Goal: Task Accomplishment & Management: Use online tool/utility

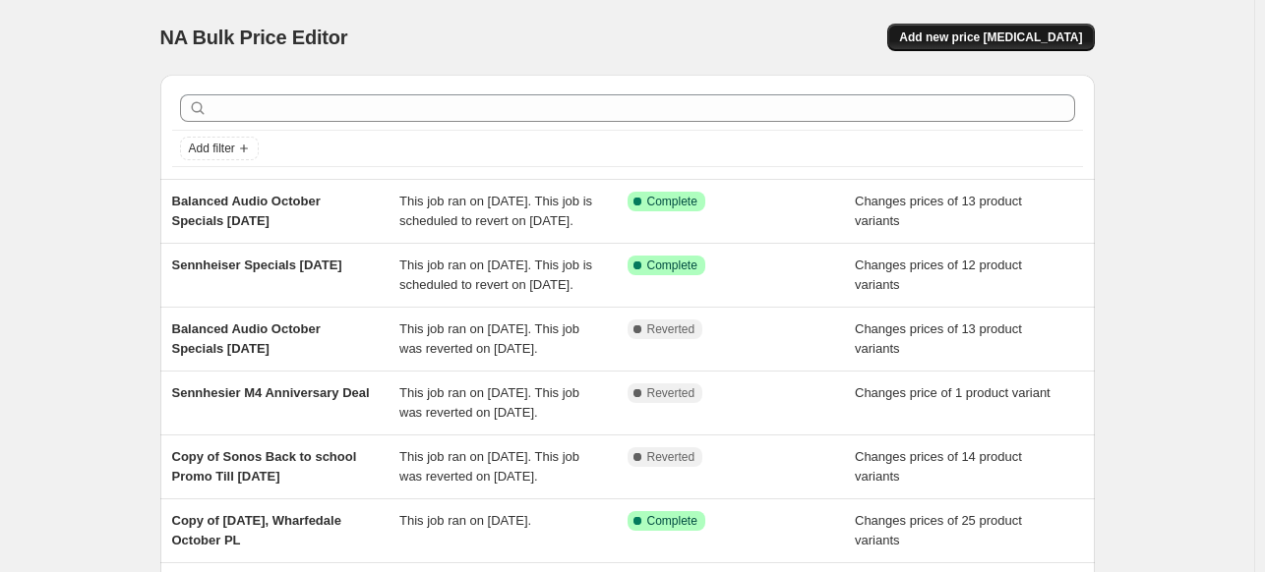
click at [1021, 48] on button "Add new price [MEDICAL_DATA]" at bounding box center [990, 38] width 207 height 28
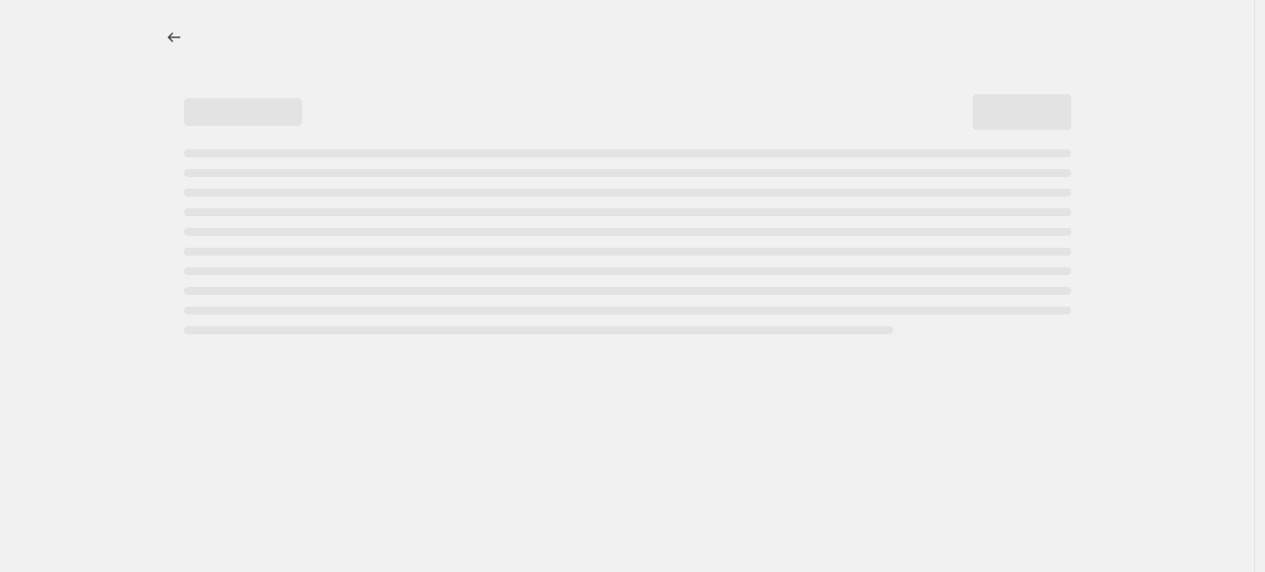
select select "percentage"
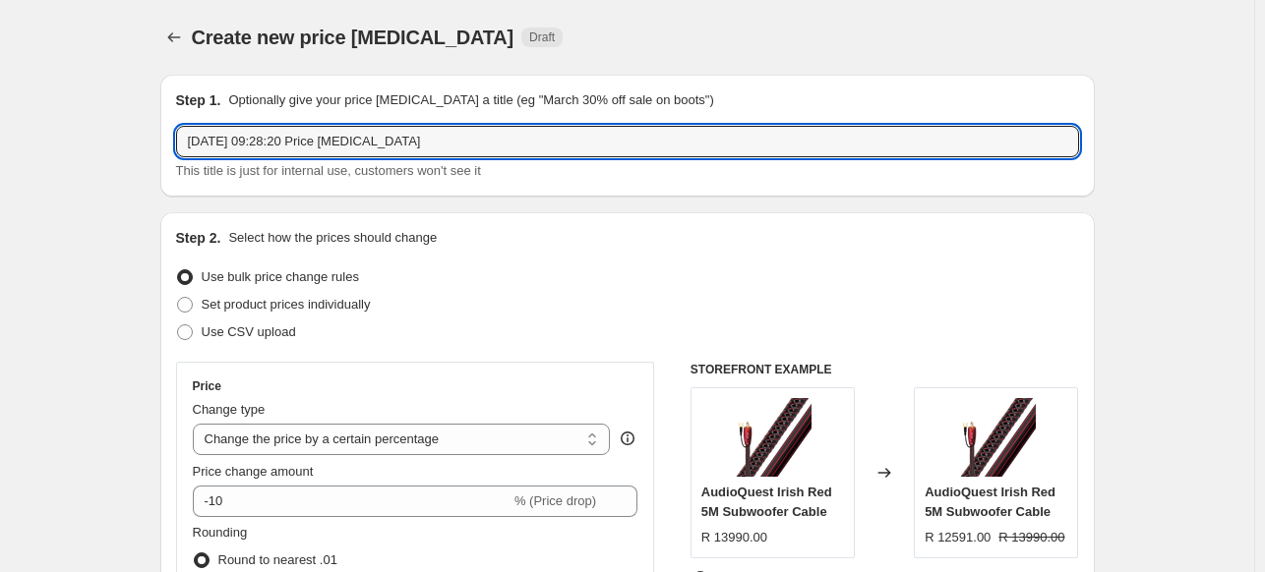
drag, startPoint x: 426, startPoint y: 132, endPoint x: 171, endPoint y: 137, distance: 254.8
click at [171, 137] on div "Step 1. Optionally give your price [MEDICAL_DATA] a title (eg "March 30% off sa…" at bounding box center [627, 136] width 934 height 122
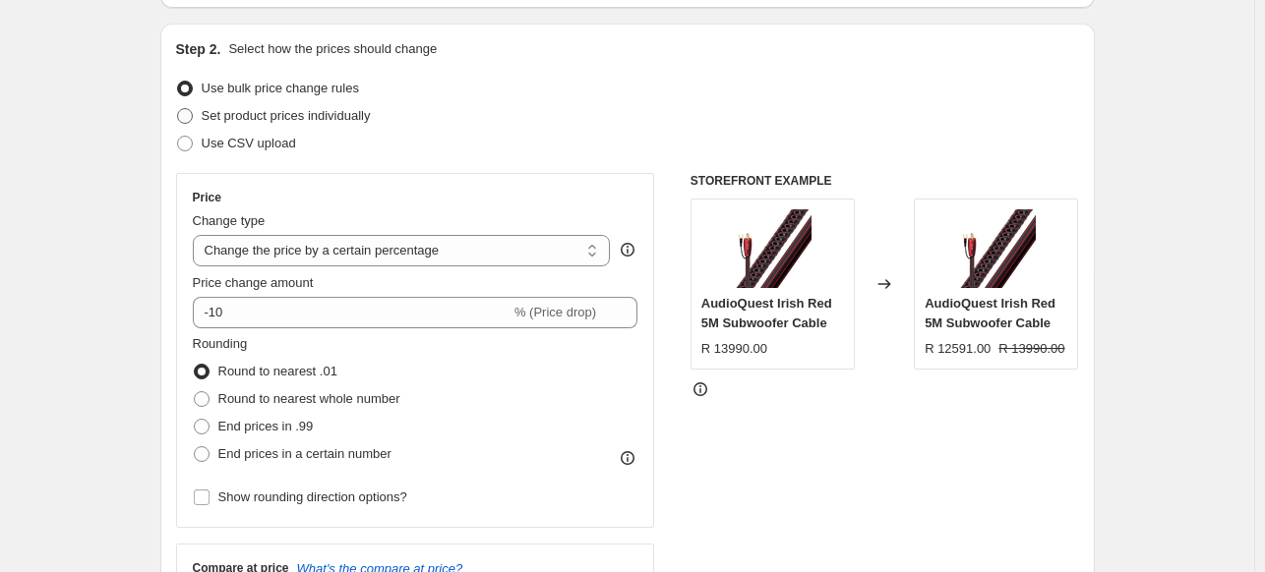
scroll to position [197, 0]
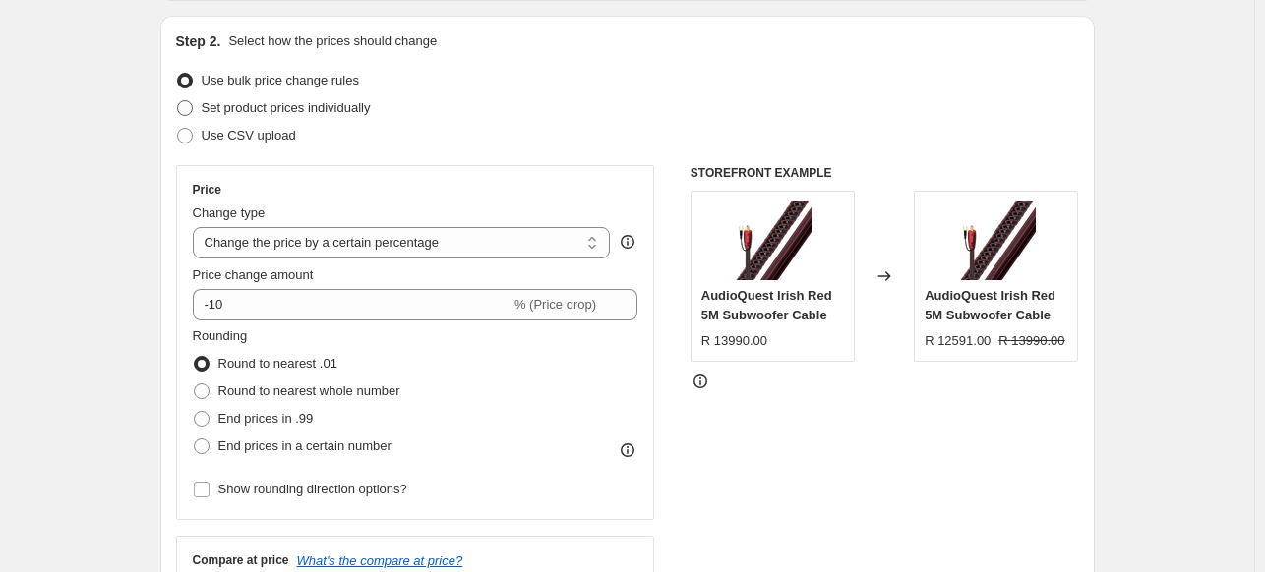
type input "Sonos Specials [DATE]"
click at [266, 105] on span "Set product prices individually" at bounding box center [286, 107] width 169 height 15
click at [178, 101] on input "Set product prices individually" at bounding box center [177, 100] width 1 height 1
radio input "true"
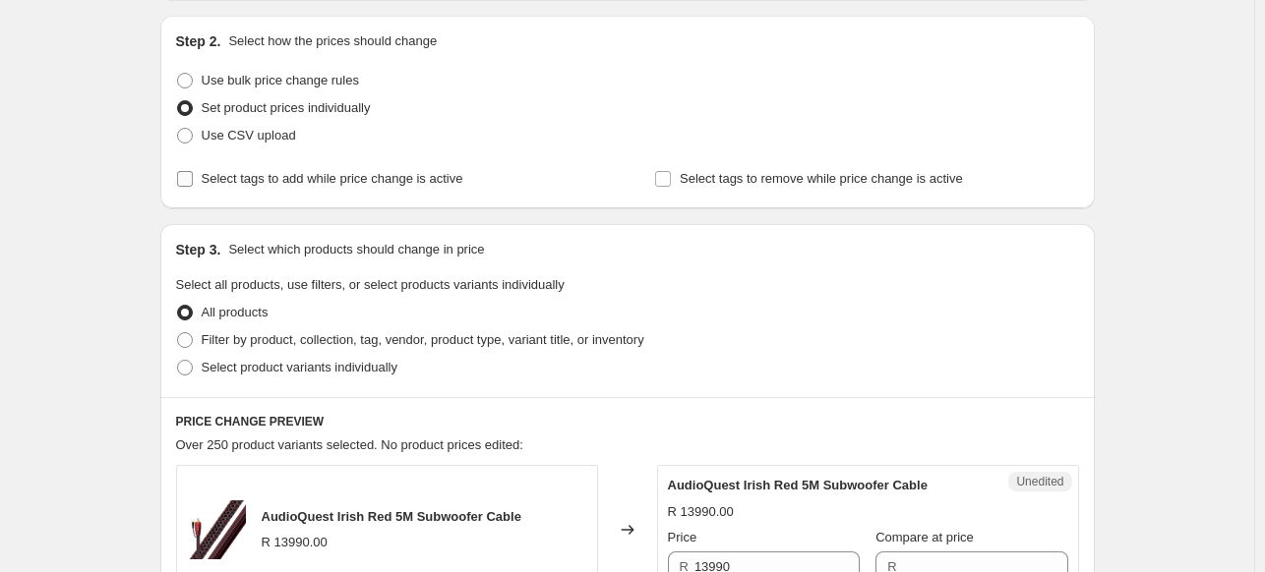
click at [208, 175] on span "Select tags to add while price change is active" at bounding box center [333, 178] width 262 height 15
click at [193, 175] on input "Select tags to add while price change is active" at bounding box center [185, 179] width 16 height 16
checkbox input "true"
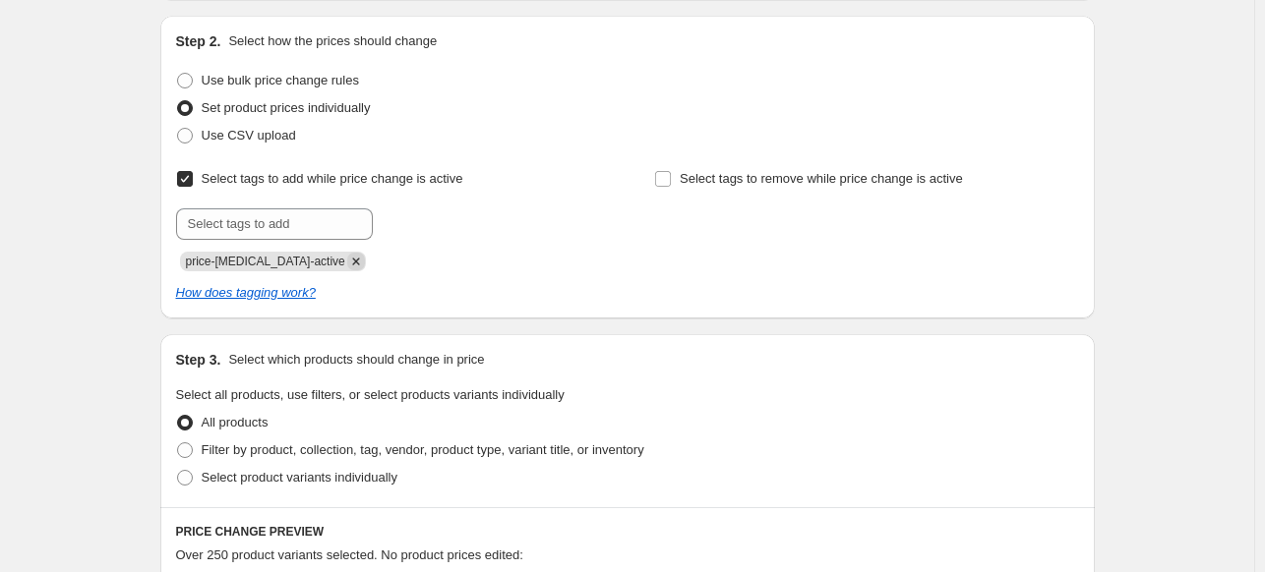
click at [347, 259] on icon "Remove price-change-job-active" at bounding box center [356, 262] width 18 height 18
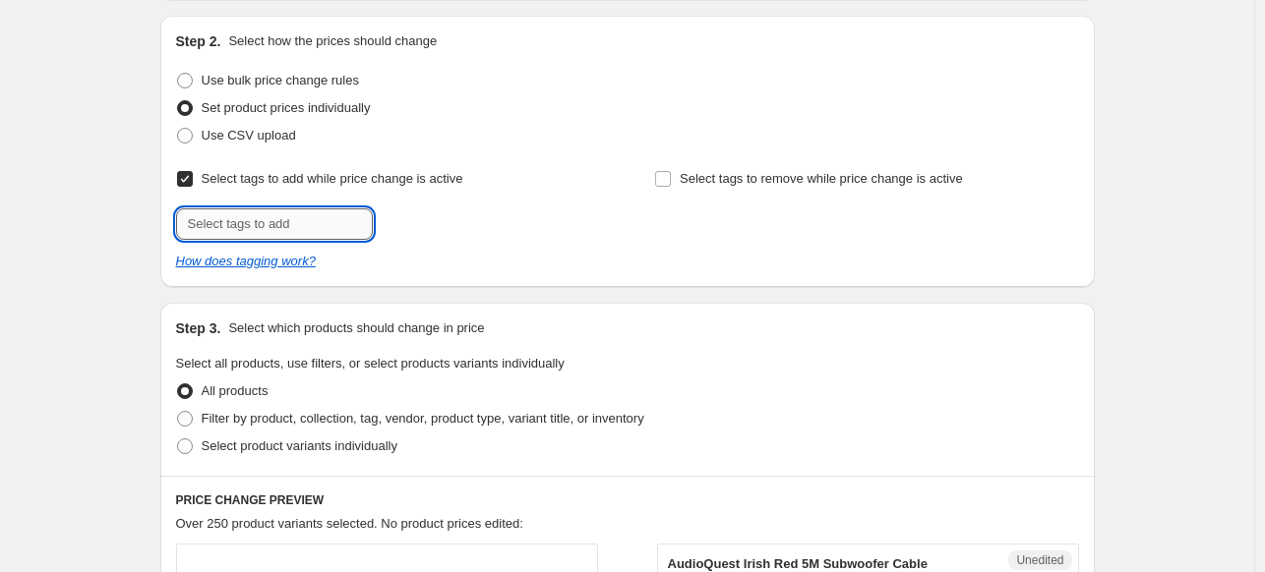
click at [298, 227] on input "text" at bounding box center [274, 223] width 197 height 31
type input "Planet SP"
click at [455, 230] on button "Add Planet SP" at bounding box center [430, 222] width 104 height 28
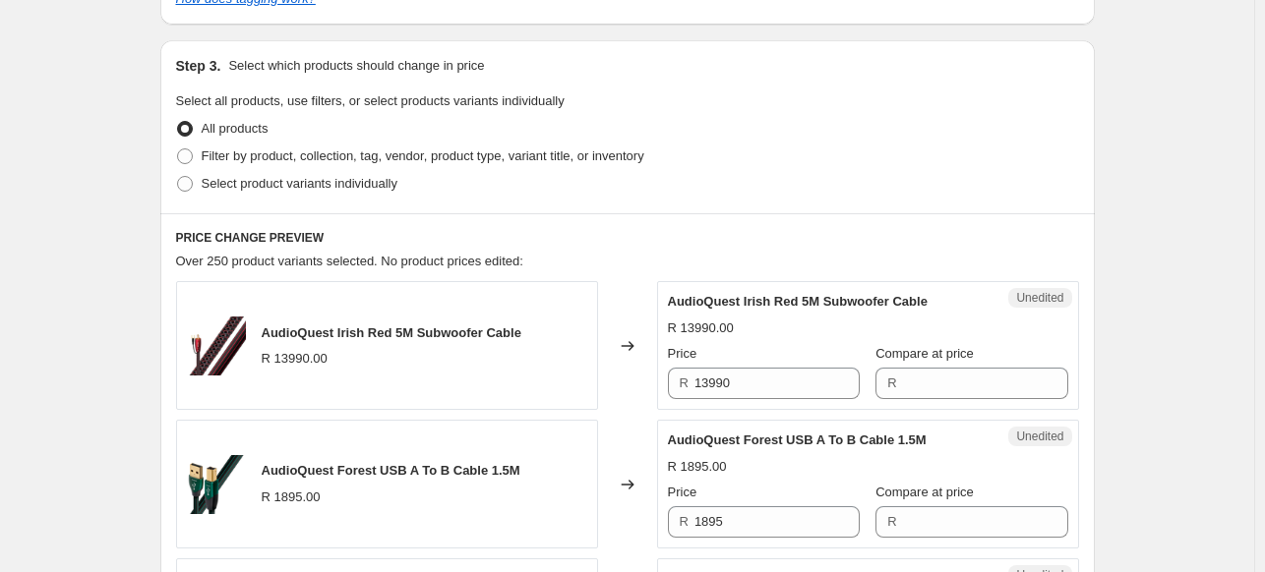
scroll to position [492, 0]
click at [255, 178] on span "Select product variants individually" at bounding box center [300, 182] width 196 height 15
click at [178, 176] on input "Select product variants individually" at bounding box center [177, 175] width 1 height 1
radio input "true"
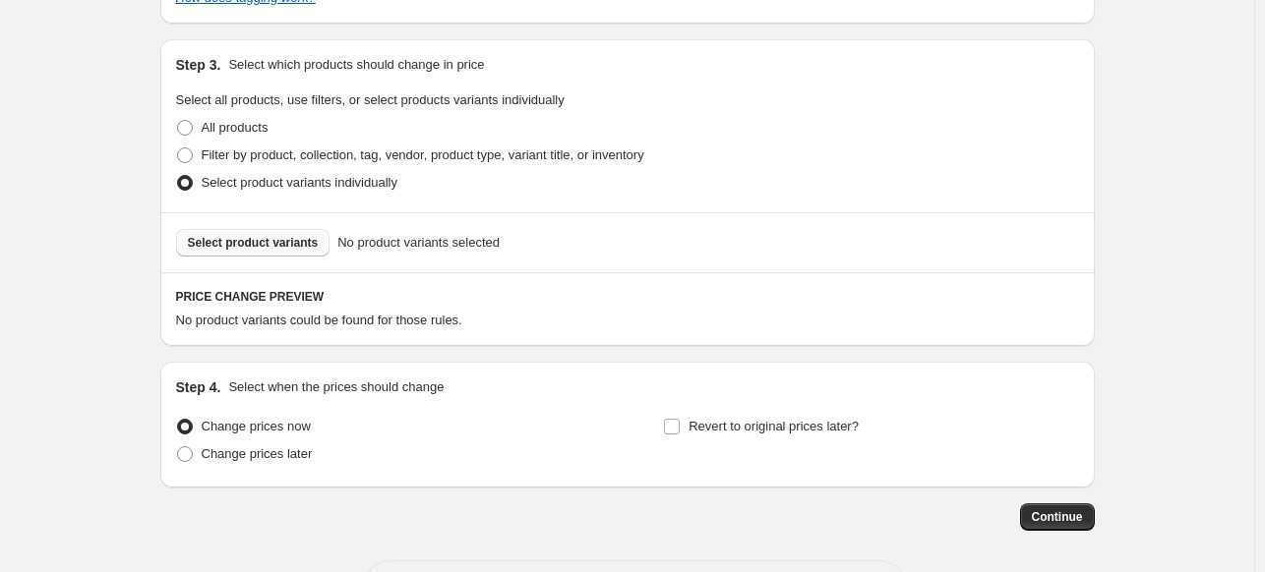
click at [299, 240] on span "Select product variants" at bounding box center [253, 243] width 131 height 16
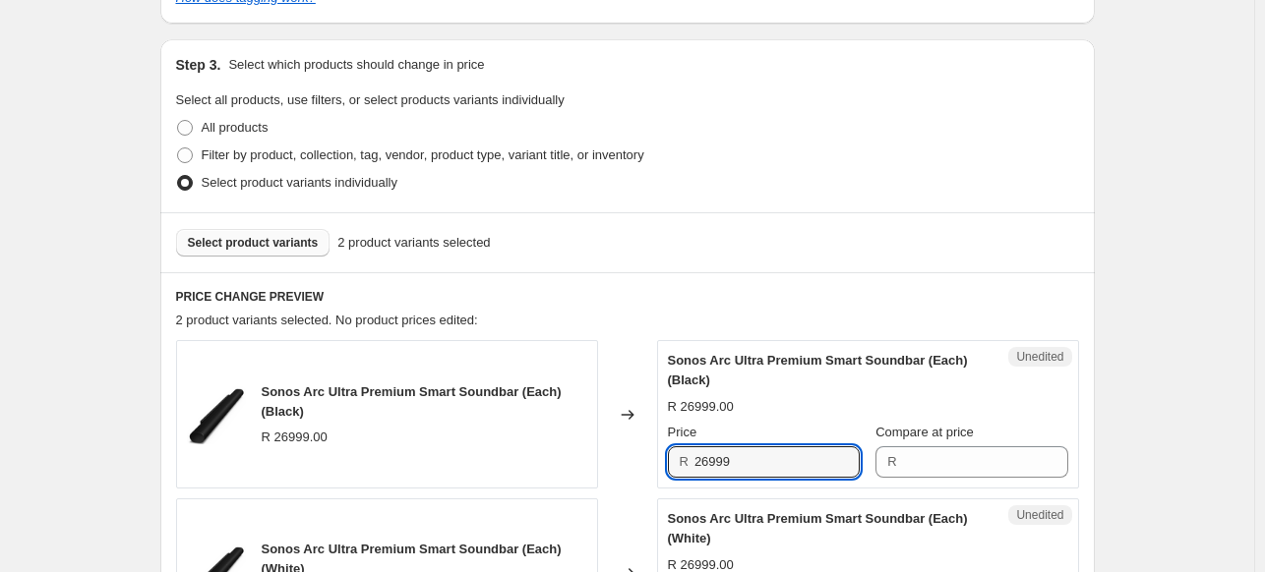
drag, startPoint x: 769, startPoint y: 457, endPoint x: 641, endPoint y: 455, distance: 127.9
click at [641, 455] on div "Sonos Arc Ultra Premium Smart Soundbar (Each) (Black) R 26999.00 Changed to Une…" at bounding box center [627, 414] width 903 height 148
type input "26999"
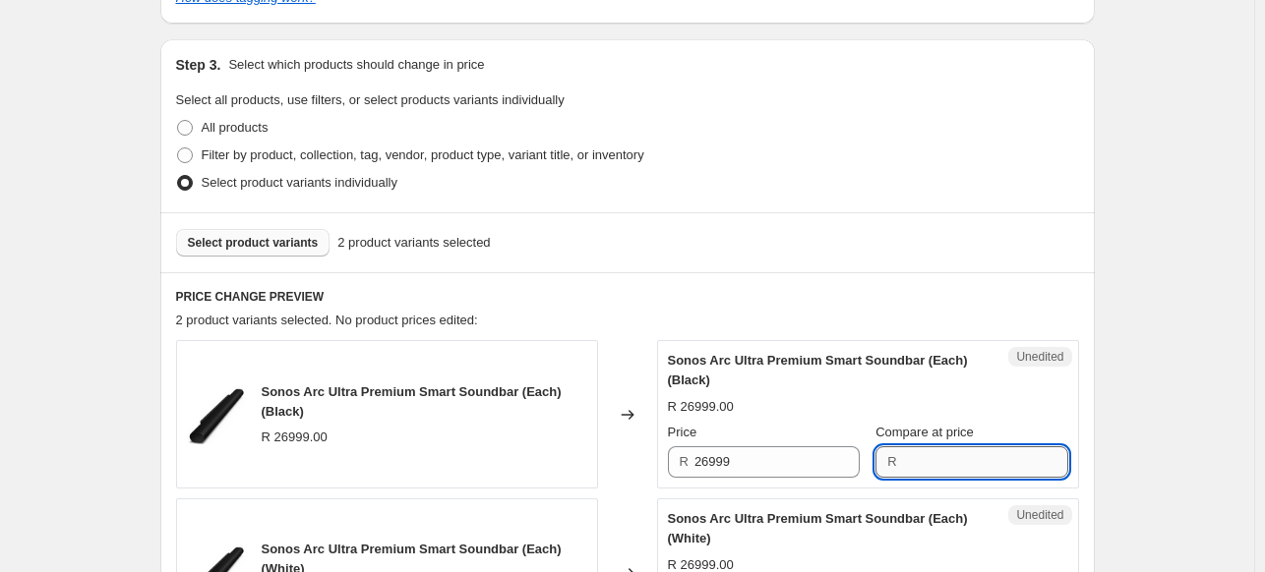
click at [988, 455] on input "Compare at price" at bounding box center [985, 461] width 165 height 31
paste input "26999"
type input "26999"
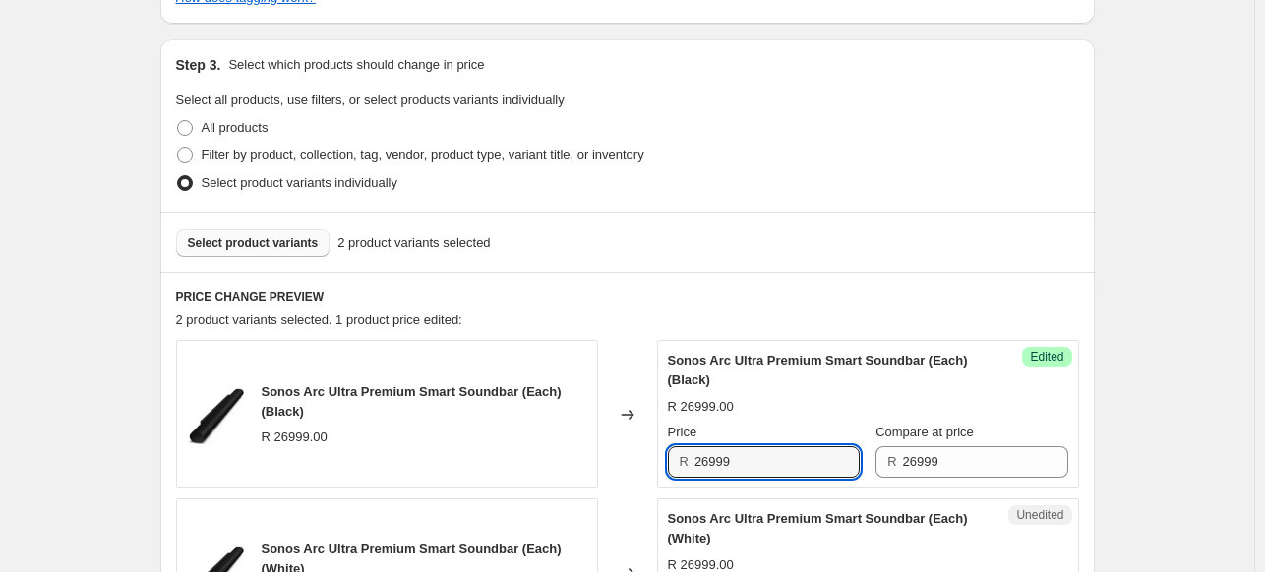
drag, startPoint x: 816, startPoint y: 459, endPoint x: 640, endPoint y: 459, distance: 176.0
click at [640, 459] on div "Sonos Arc Ultra Premium Smart Soundbar (Each) (Black) R 26999.00 Changed to Suc…" at bounding box center [627, 414] width 903 height 148
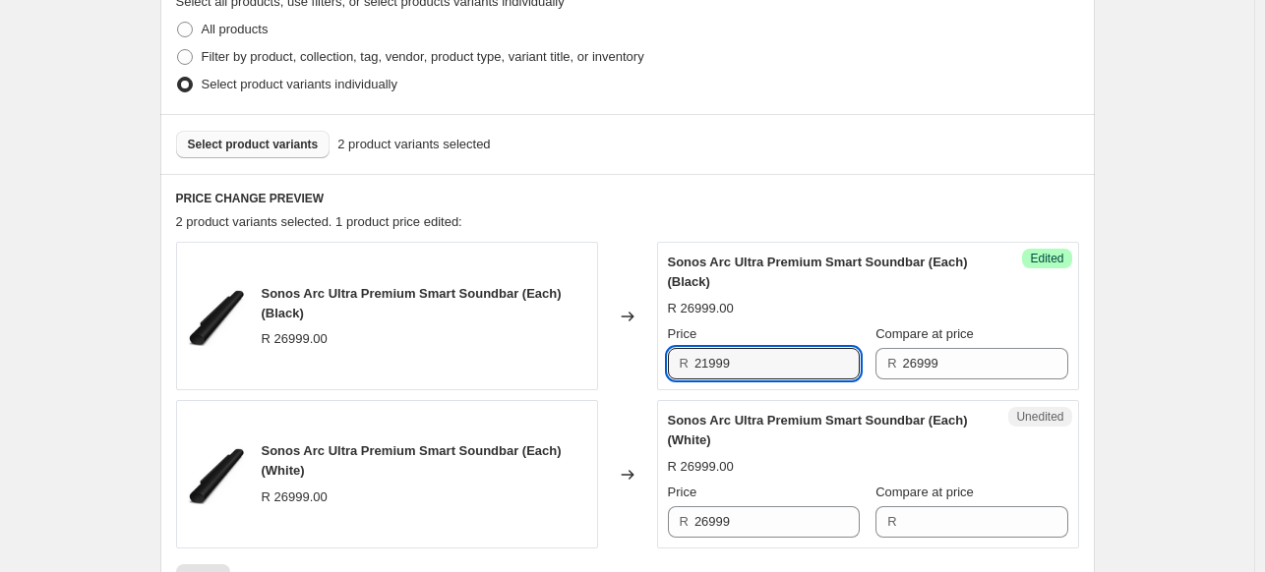
scroll to position [688, 0]
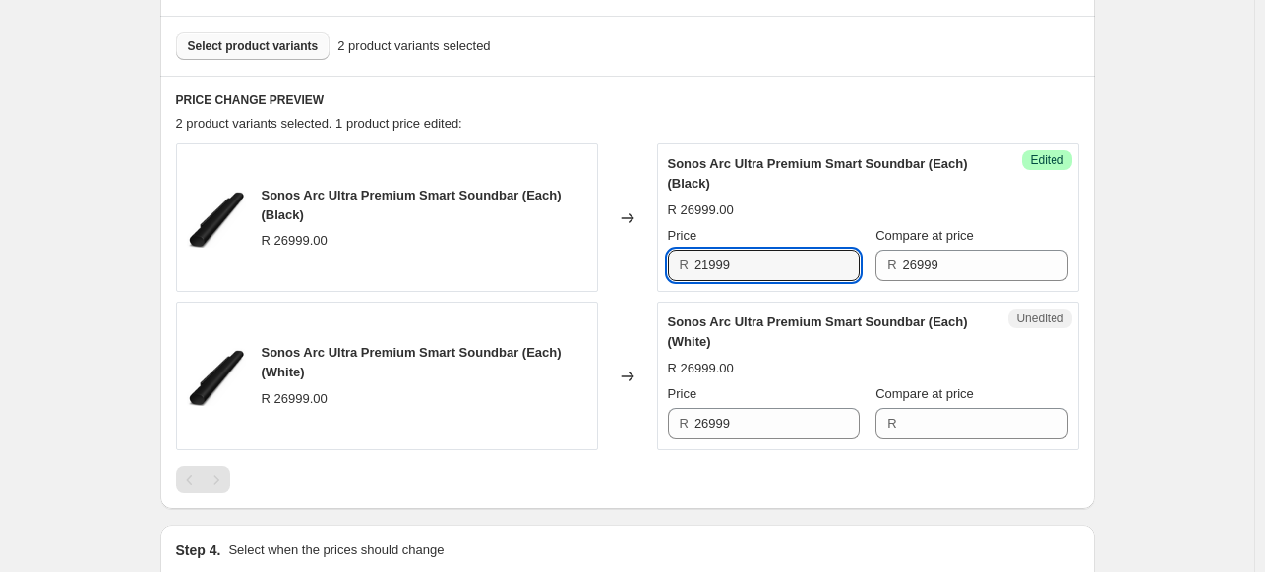
type input "21999"
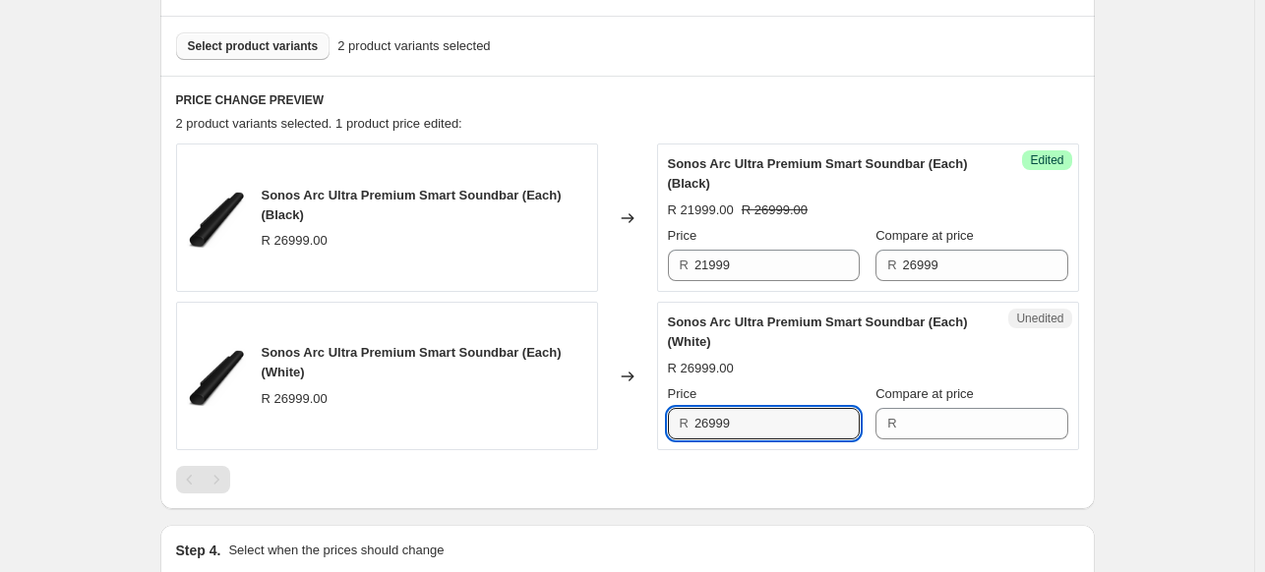
drag, startPoint x: 623, startPoint y: 429, endPoint x: 608, endPoint y: 426, distance: 16.0
click at [608, 426] on div "Sonos Arc Ultra Premium Smart Soundbar (Each) (White) R 26999.00 Changed to Une…" at bounding box center [627, 376] width 903 height 148
type input "26999"
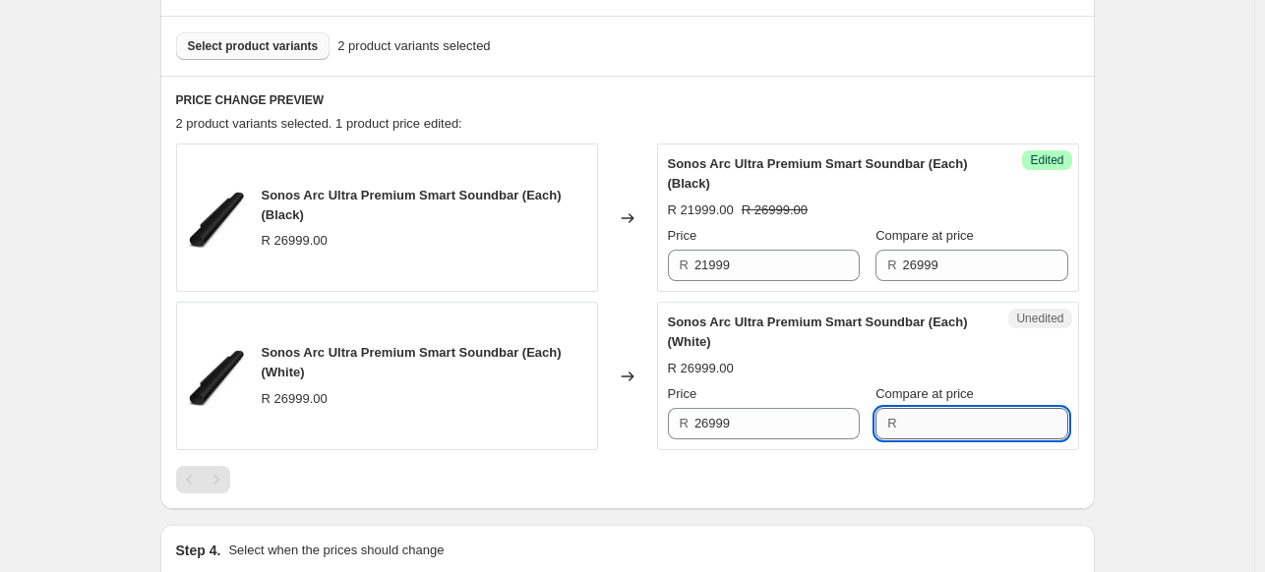
click at [973, 438] on input "Compare at price" at bounding box center [985, 423] width 165 height 31
paste input "26999"
type input "26999"
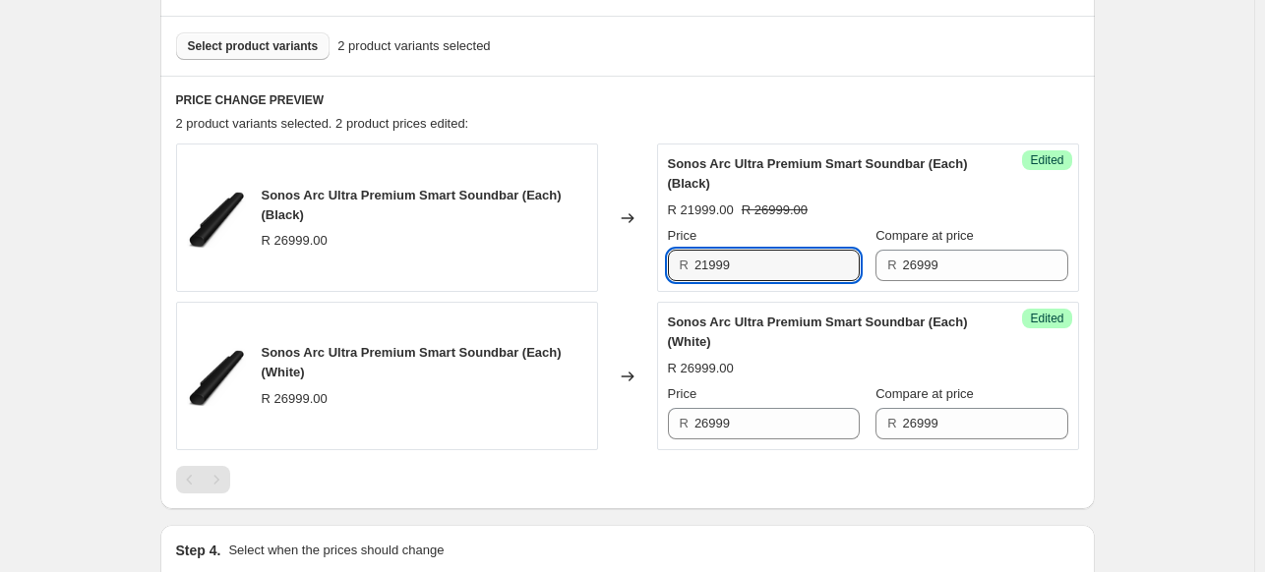
drag, startPoint x: 781, startPoint y: 274, endPoint x: 679, endPoint y: 274, distance: 102.3
click at [679, 274] on div "R 21999" at bounding box center [764, 265] width 192 height 31
type input "21999"
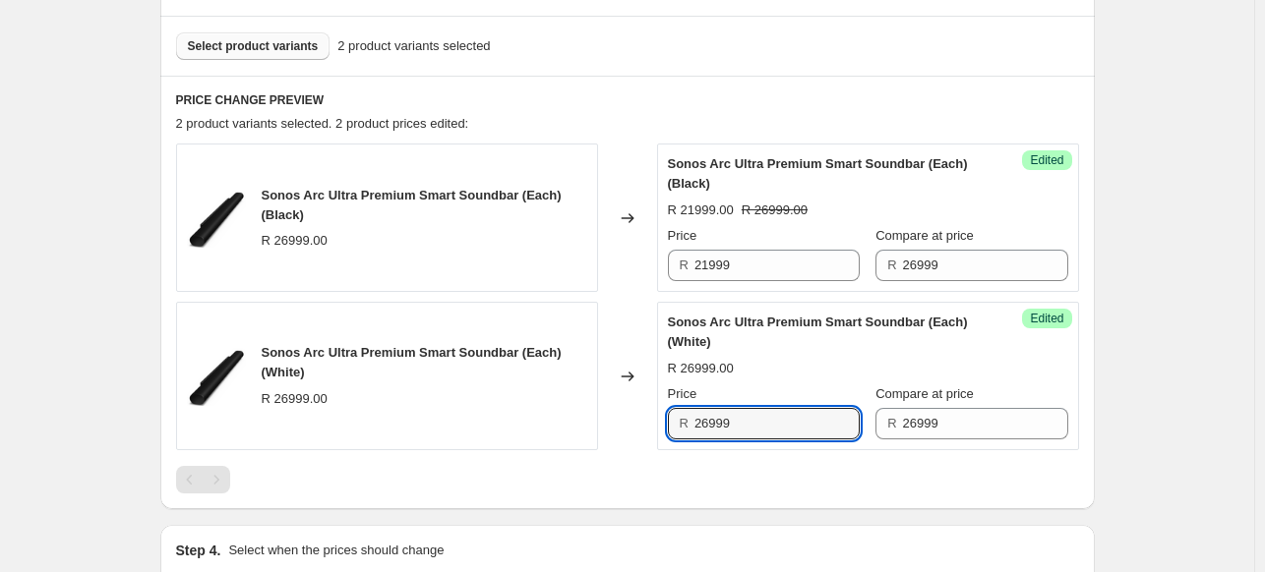
drag, startPoint x: 757, startPoint y: 421, endPoint x: 684, endPoint y: 426, distance: 72.9
click at [684, 426] on div "R 26999" at bounding box center [764, 423] width 192 height 31
paste input "1"
type input "21999"
click at [244, 46] on span "Select product variants" at bounding box center [253, 46] width 131 height 16
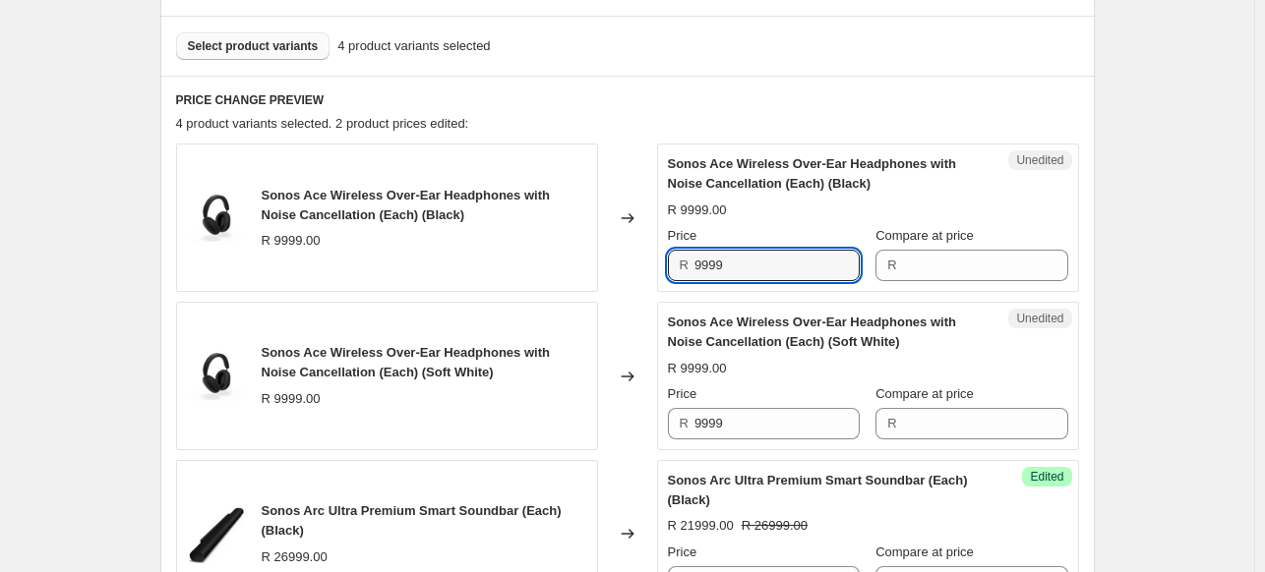
drag, startPoint x: 826, startPoint y: 256, endPoint x: 665, endPoint y: 246, distance: 161.6
click at [665, 246] on div "Unedited Sonos Ace Wireless Over-Ear Headphones with Noise Cancellation (Each) …" at bounding box center [868, 218] width 422 height 148
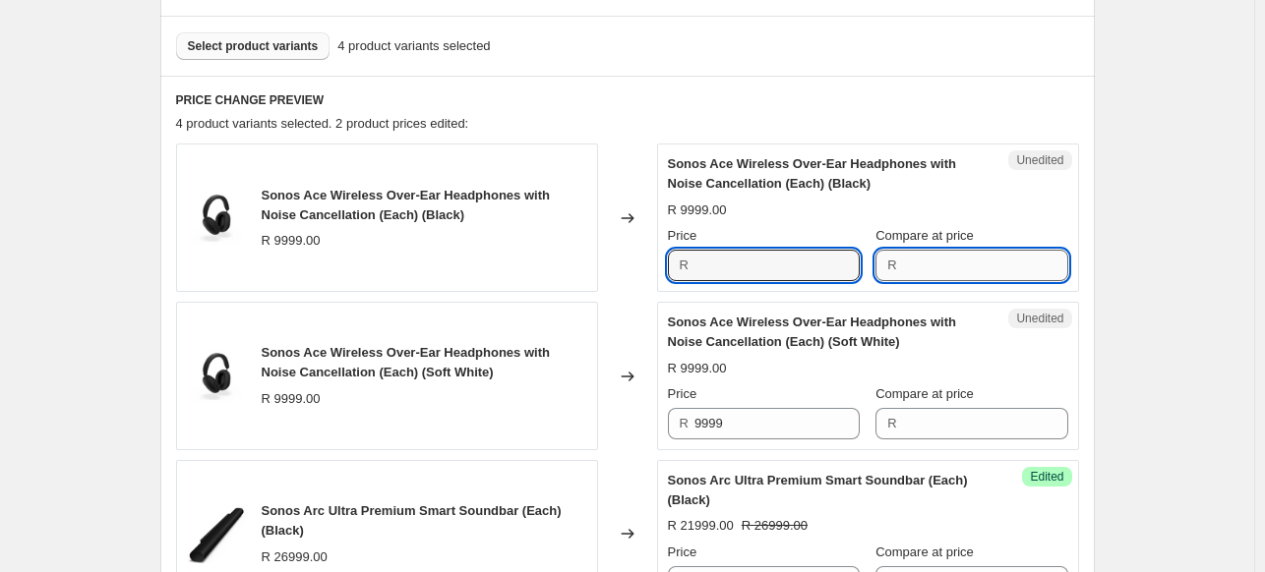
type input "9999"
click at [943, 259] on input "Compare at price" at bounding box center [985, 265] width 165 height 31
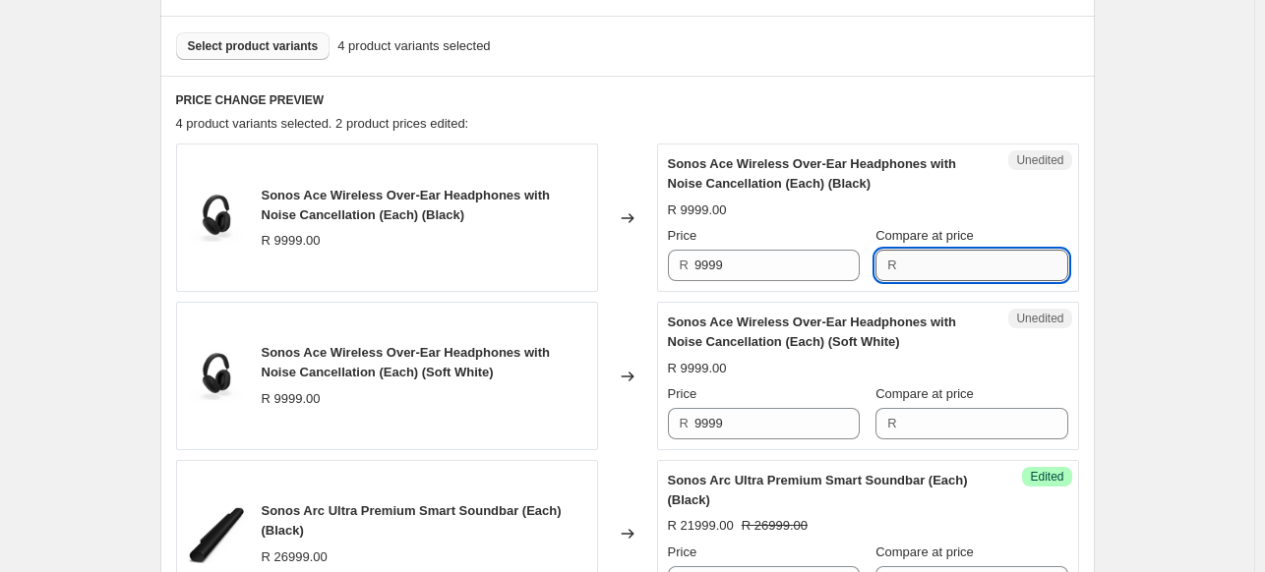
paste input "9999"
type input "9999"
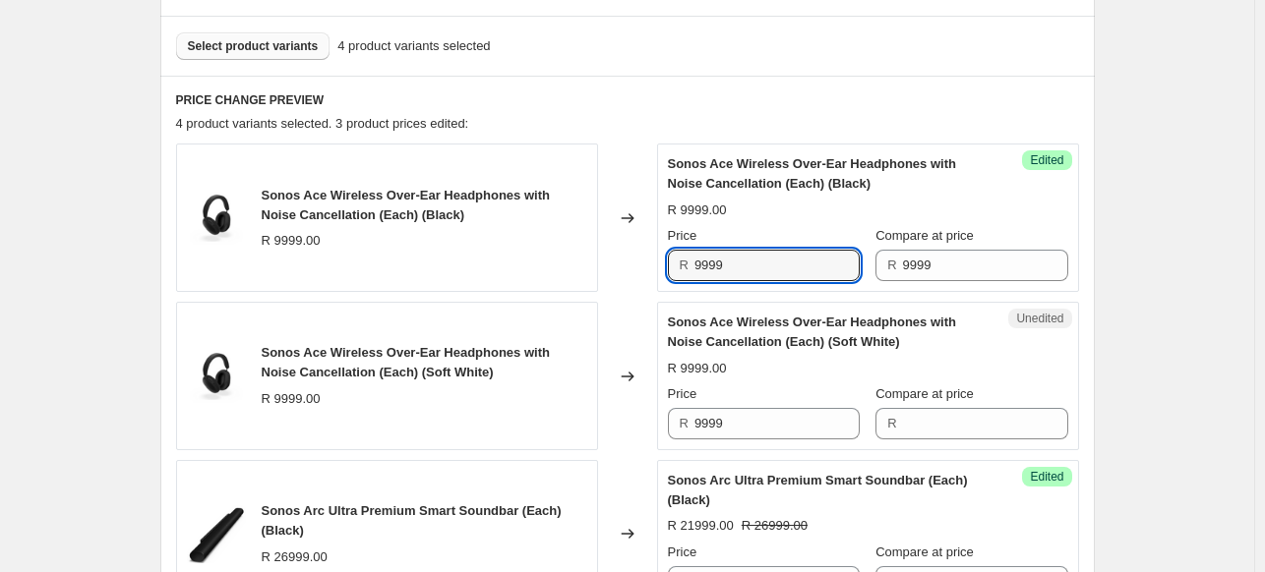
drag, startPoint x: 802, startPoint y: 267, endPoint x: 604, endPoint y: 243, distance: 200.2
click at [604, 243] on div "Sonos Ace Wireless Over-Ear Headphones with Noise Cancellation (Each) (Black) R…" at bounding box center [627, 218] width 903 height 148
type input "6999"
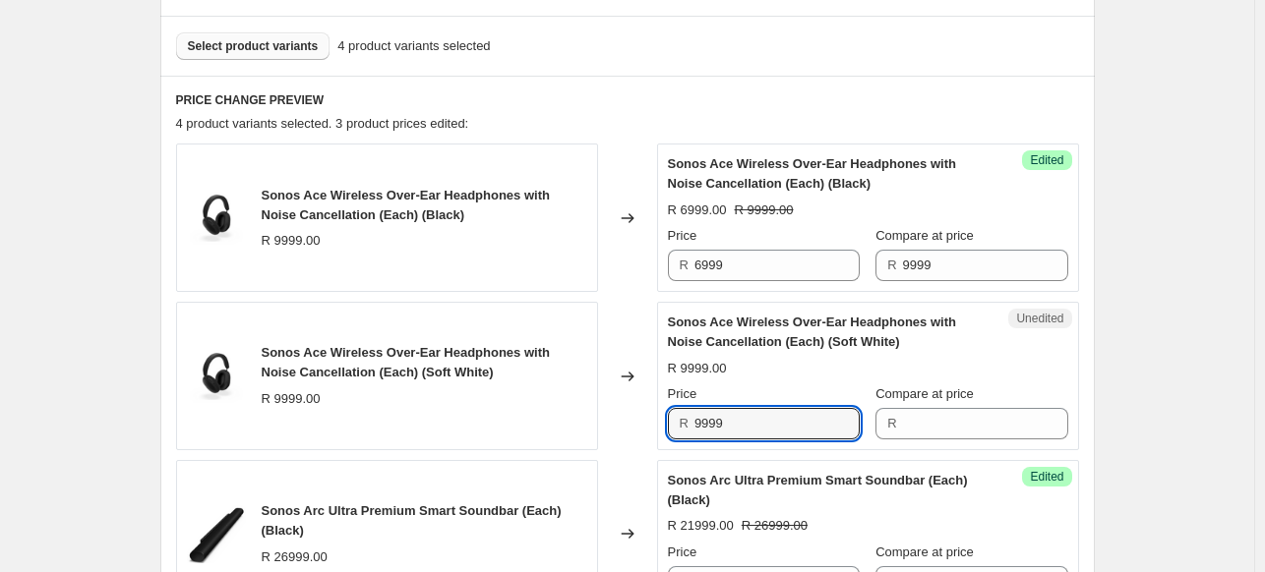
drag, startPoint x: 774, startPoint y: 425, endPoint x: 610, endPoint y: 425, distance: 164.2
click at [610, 425] on div "Sonos Ace Wireless Over-Ear Headphones with Noise Cancellation (Each) (Soft Whi…" at bounding box center [627, 376] width 903 height 148
type input "9999"
click at [928, 416] on input "Compare at price" at bounding box center [985, 423] width 165 height 31
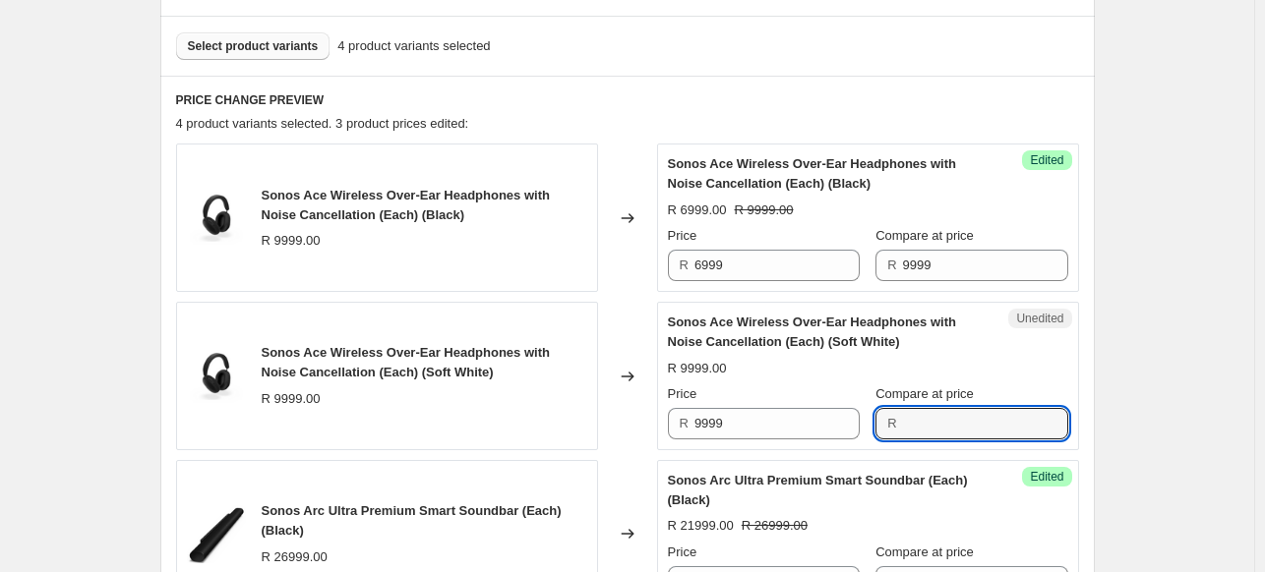
paste input "9999"
type input "9999"
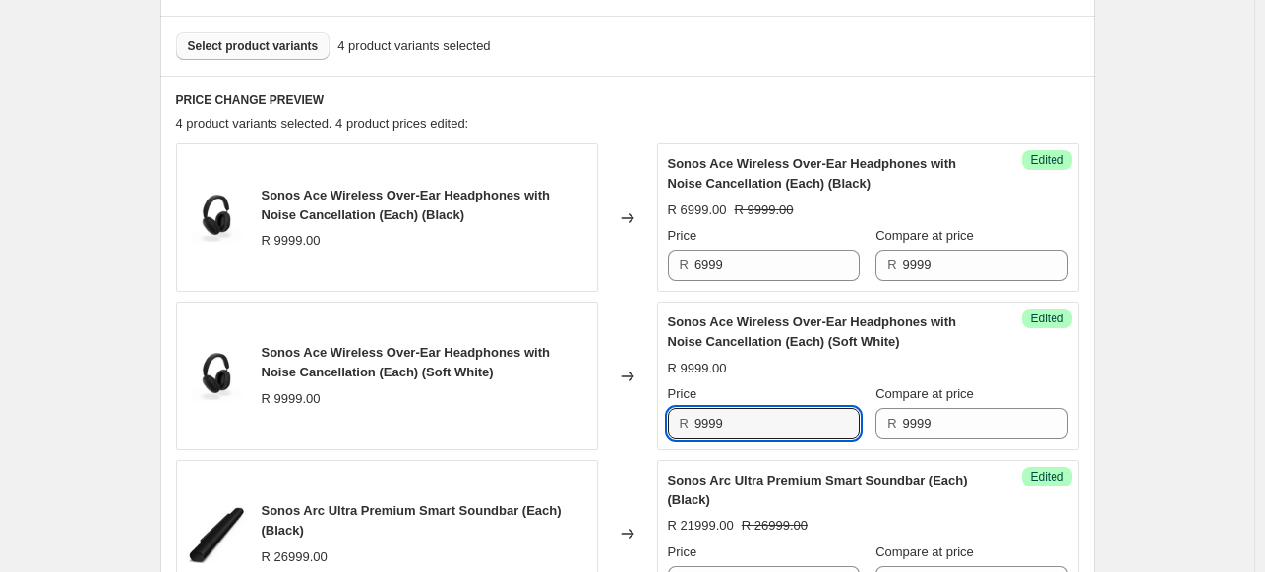
drag, startPoint x: 767, startPoint y: 423, endPoint x: 629, endPoint y: 418, distance: 137.8
click at [629, 418] on div "Sonos Ace Wireless Over-Ear Headphones with Noise Cancellation (Each) (Soft Whi…" at bounding box center [627, 376] width 903 height 148
type input "6999"
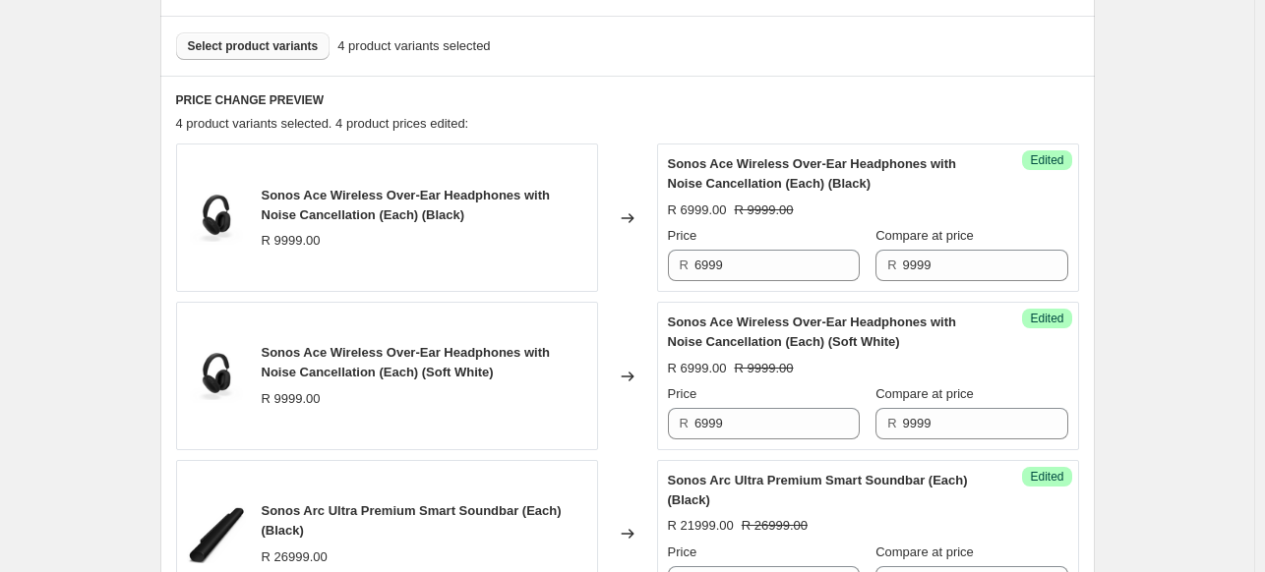
click at [263, 38] on span "Select product variants" at bounding box center [253, 46] width 131 height 16
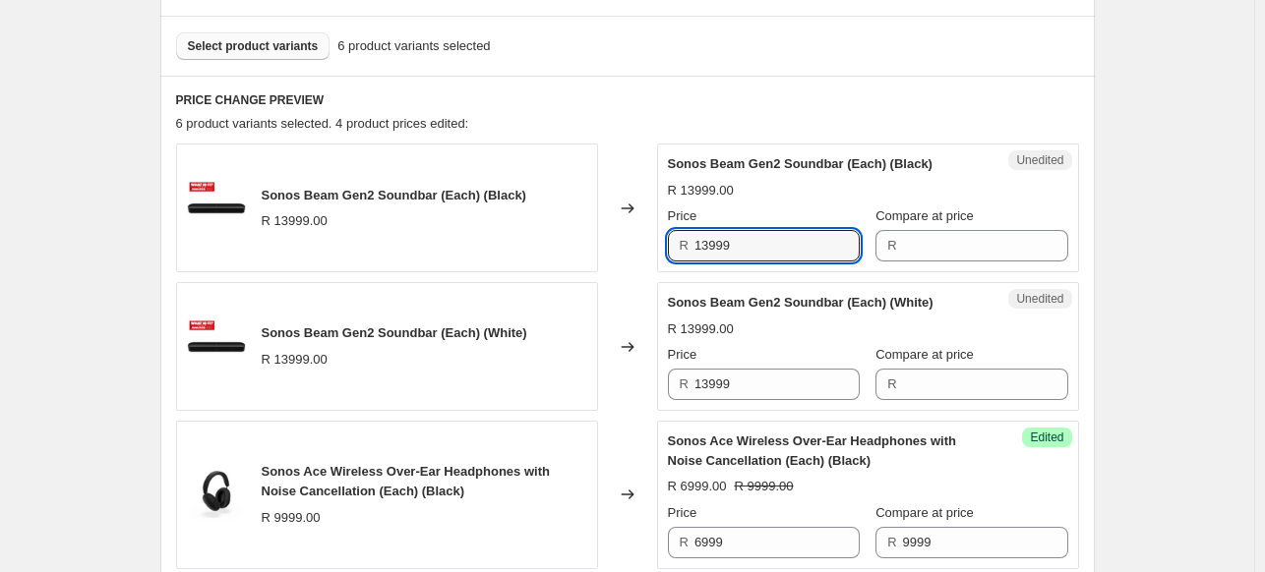
drag, startPoint x: 748, startPoint y: 231, endPoint x: 637, endPoint y: 234, distance: 111.2
click at [637, 234] on div "Sonos Beam Gen2 Soundbar (Each) (Black) R 13999.00 Changed to Unedited Sonos Be…" at bounding box center [627, 208] width 903 height 129
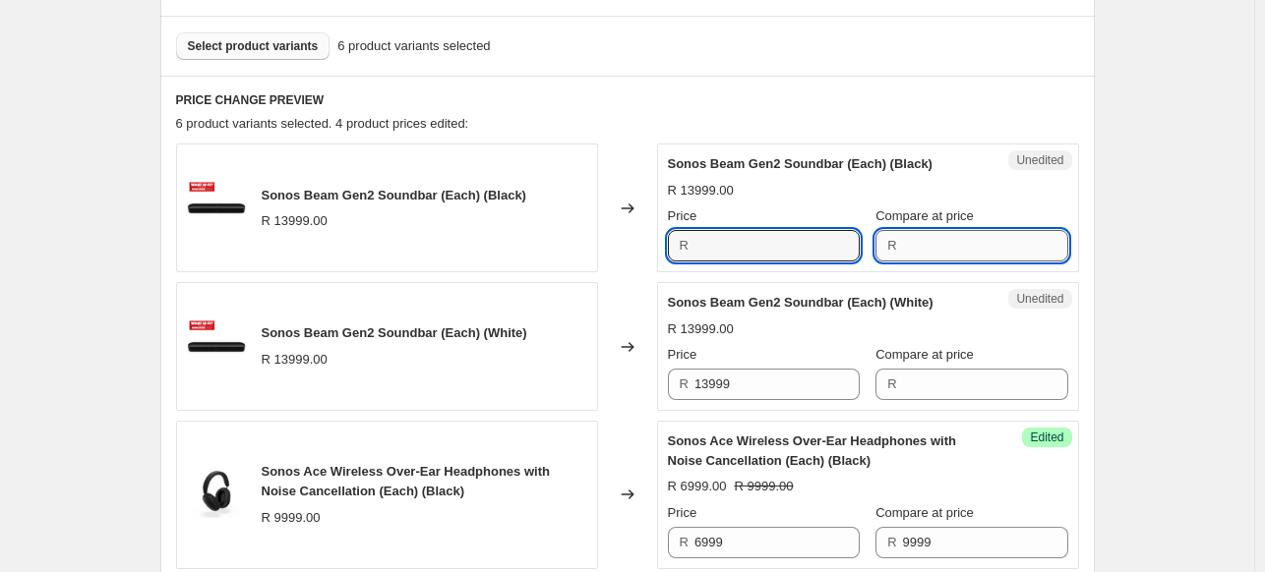
type input "13999"
click at [954, 233] on input "Compare at price" at bounding box center [985, 245] width 165 height 31
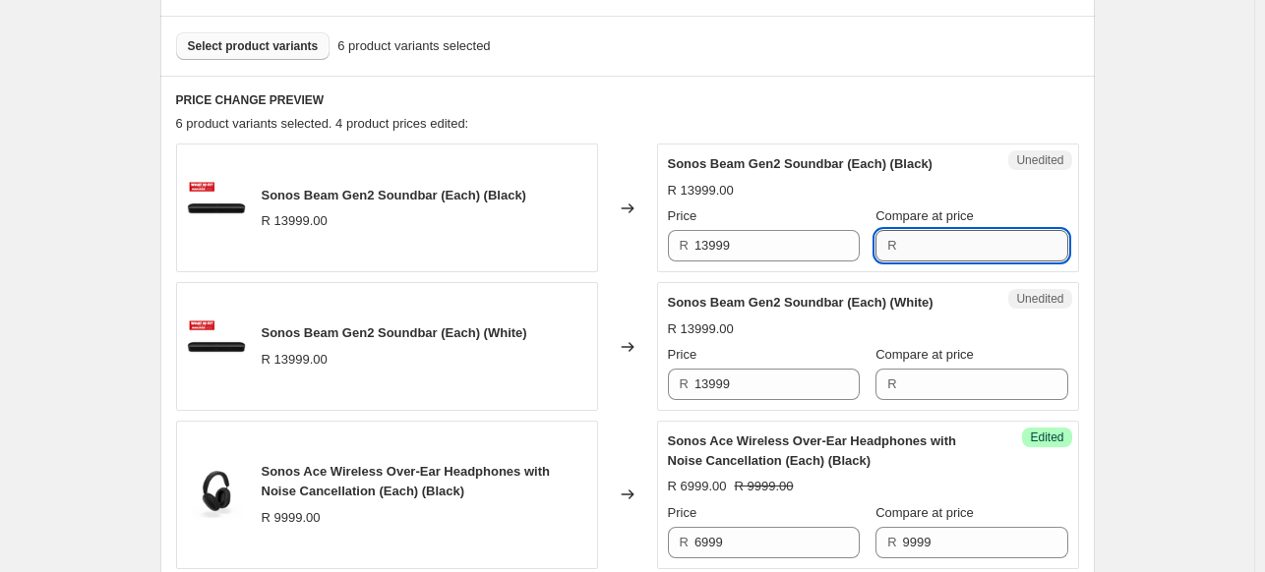
paste input "13999"
type input "13999"
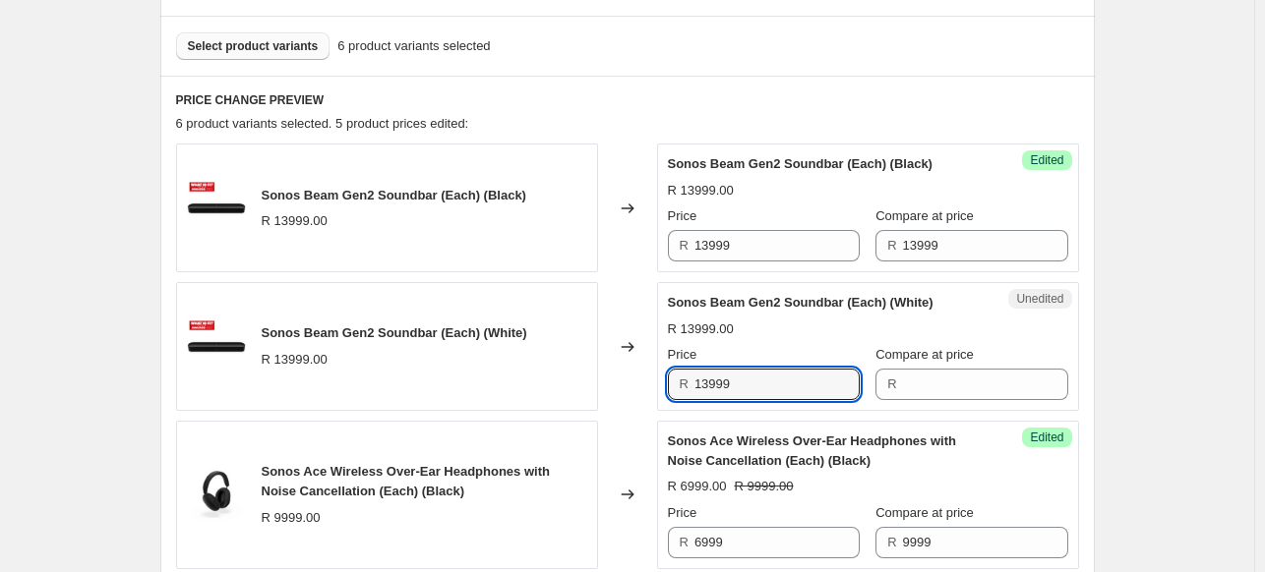
drag, startPoint x: 756, startPoint y: 382, endPoint x: 579, endPoint y: 385, distance: 177.0
click at [579, 385] on div "Sonos Beam Gen2 Soundbar (Each) (White) R 13999.00 Changed to Unedited Sonos Be…" at bounding box center [627, 346] width 903 height 129
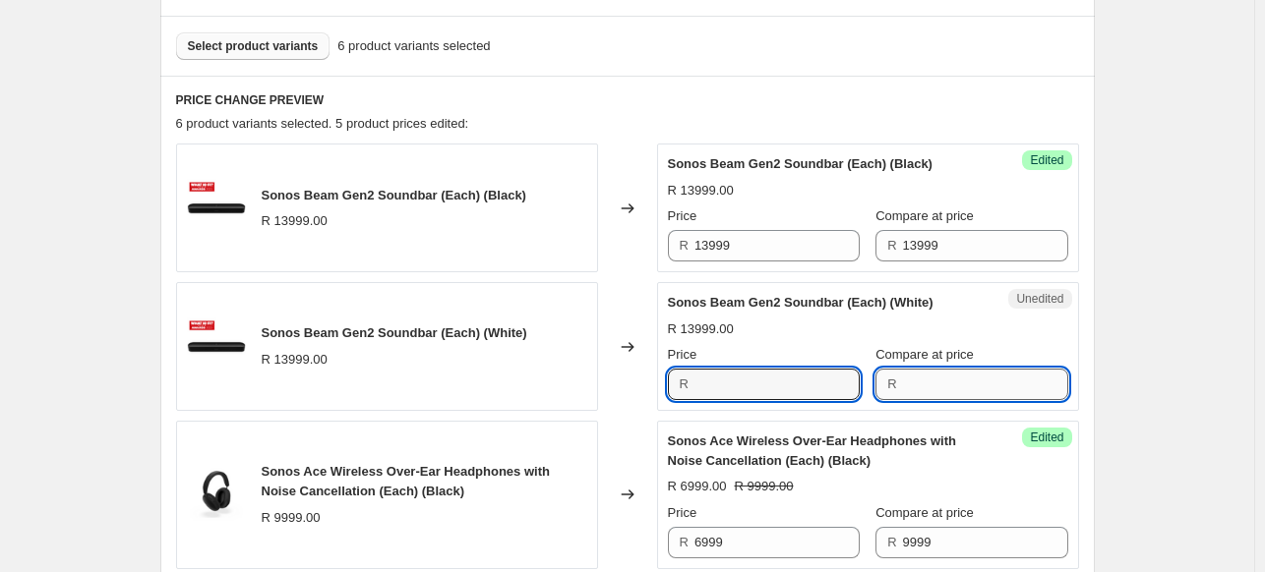
type input "13999"
click at [916, 381] on input "Compare at price" at bounding box center [985, 384] width 165 height 31
paste input "13999"
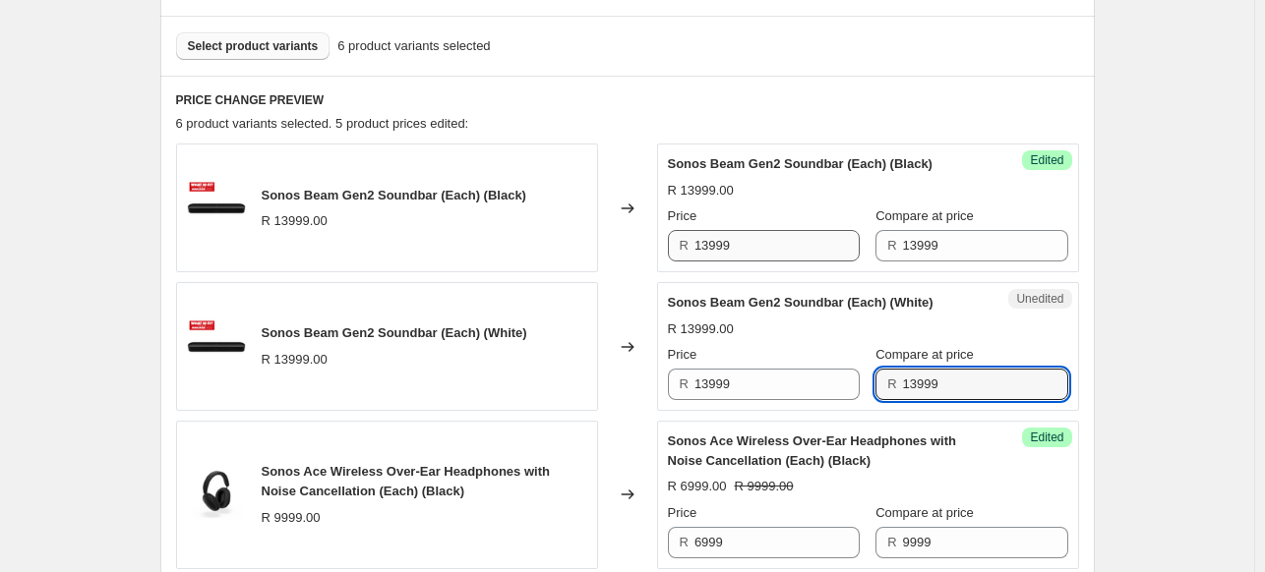
type input "13999"
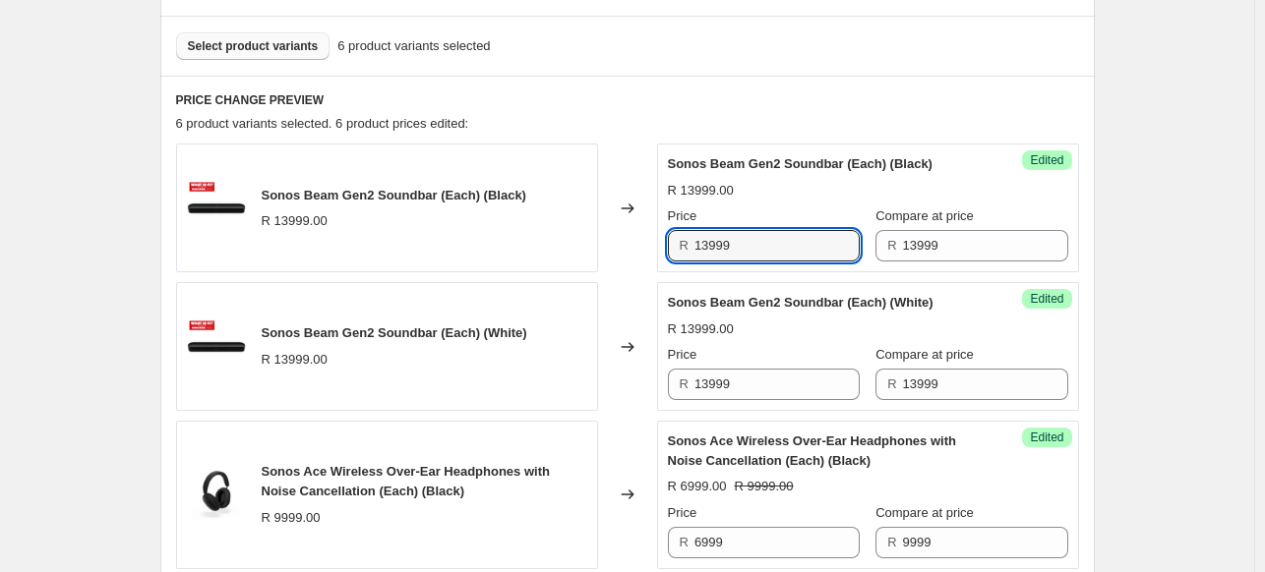
drag, startPoint x: 750, startPoint y: 241, endPoint x: 598, endPoint y: 235, distance: 152.5
click at [598, 235] on div "Sonos Beam Gen2 Soundbar (Each) (Black) R 13999.00 Changed to Success Edited So…" at bounding box center [627, 208] width 903 height 129
type input "10999"
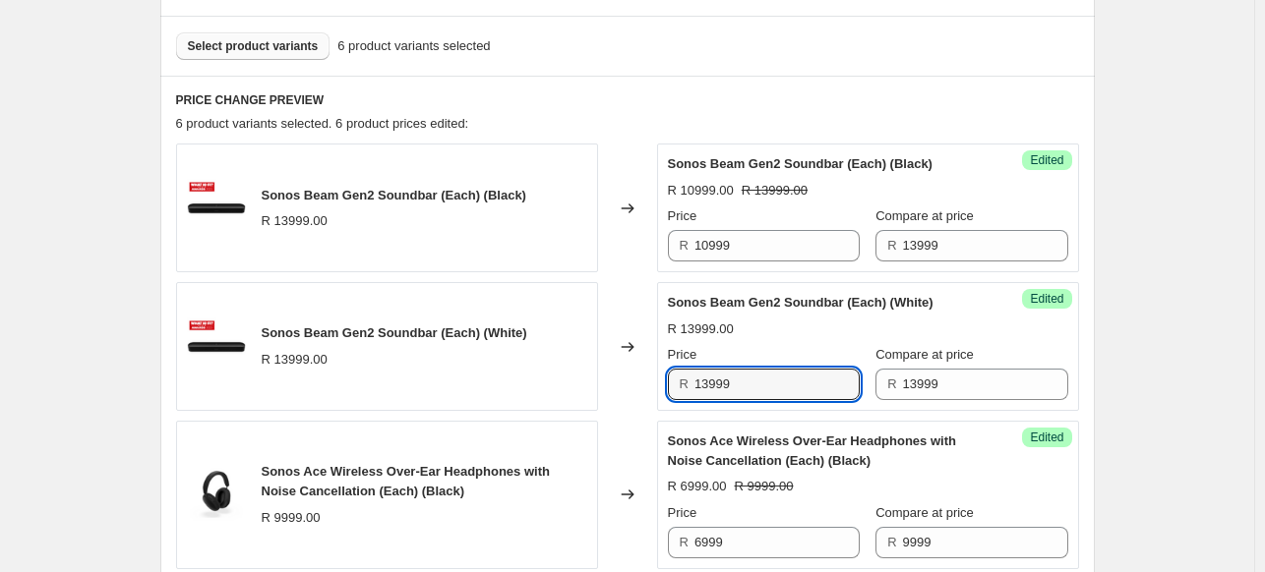
drag, startPoint x: 675, startPoint y: 376, endPoint x: 504, endPoint y: 376, distance: 171.1
click at [504, 376] on div "Sonos Beam Gen2 Soundbar (Each) (White) R 13999.00 Changed to Success Edited So…" at bounding box center [627, 346] width 903 height 129
type input "10999"
click at [222, 39] on span "Select product variants" at bounding box center [253, 46] width 131 height 16
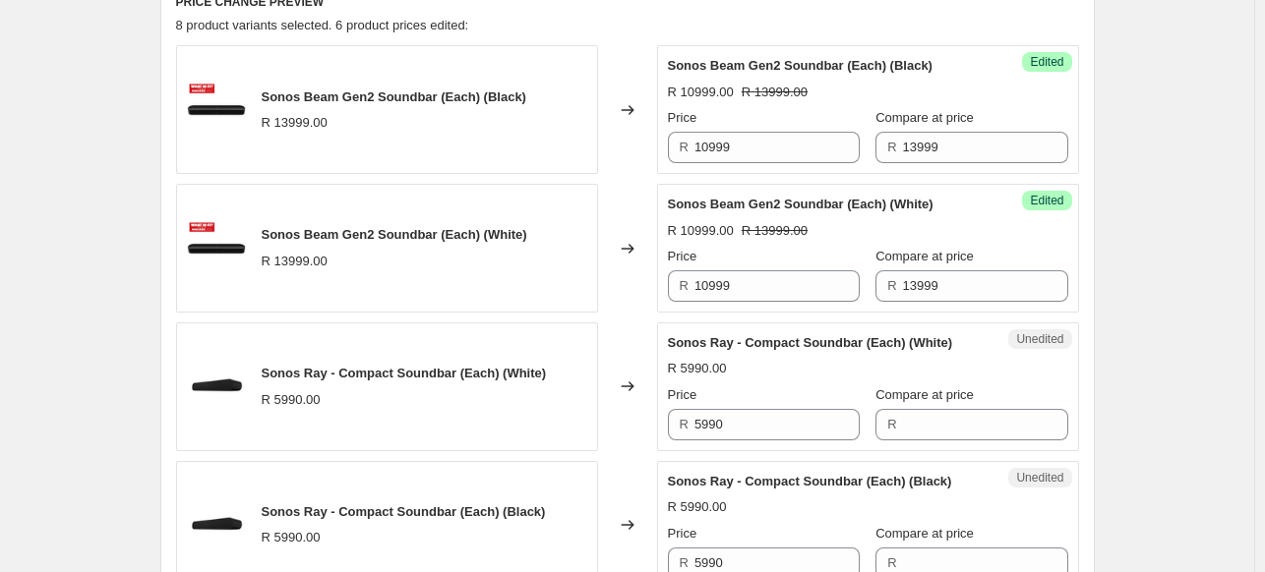
scroll to position [983, 0]
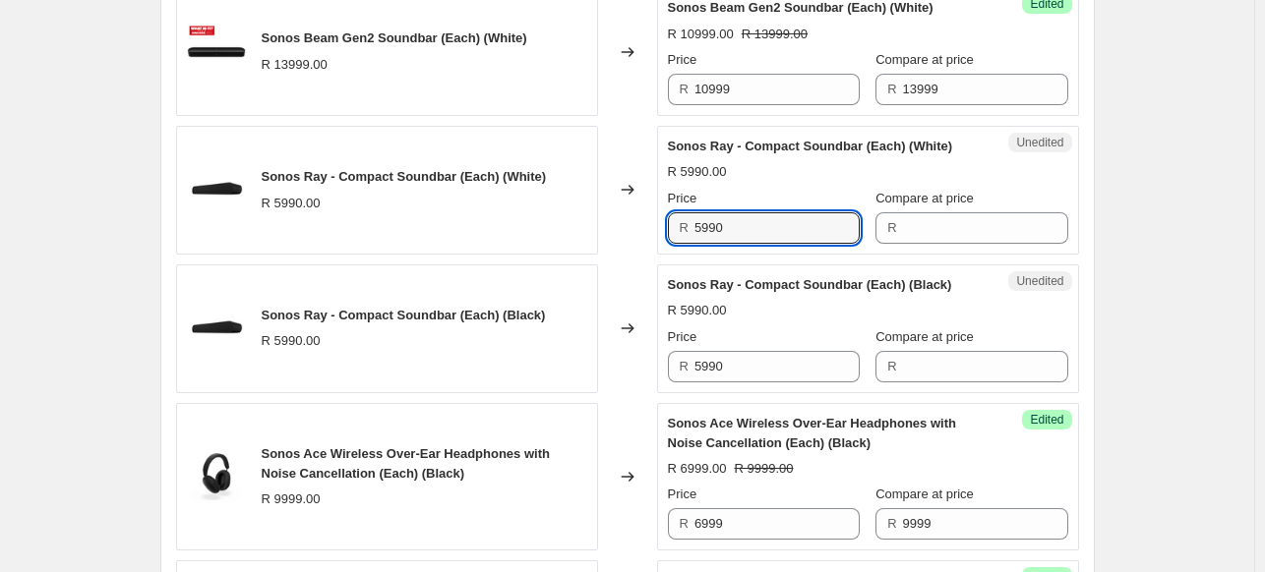
drag, startPoint x: 771, startPoint y: 223, endPoint x: 567, endPoint y: 203, distance: 204.6
click at [567, 203] on div "Sonos Ray - Compact Soundbar (Each) (White) R 5990.00 Changed to Unedited Sonos…" at bounding box center [627, 190] width 903 height 129
type input "5990"
click at [917, 231] on input "Compare at price" at bounding box center [985, 227] width 165 height 31
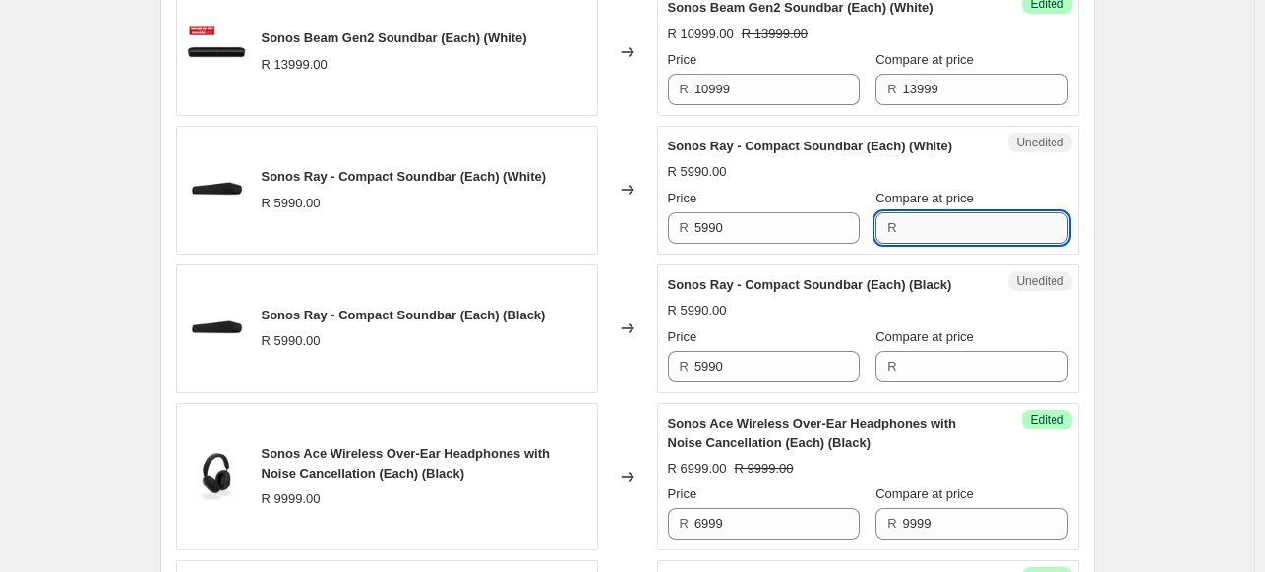
paste input "5990"
type input "5990"
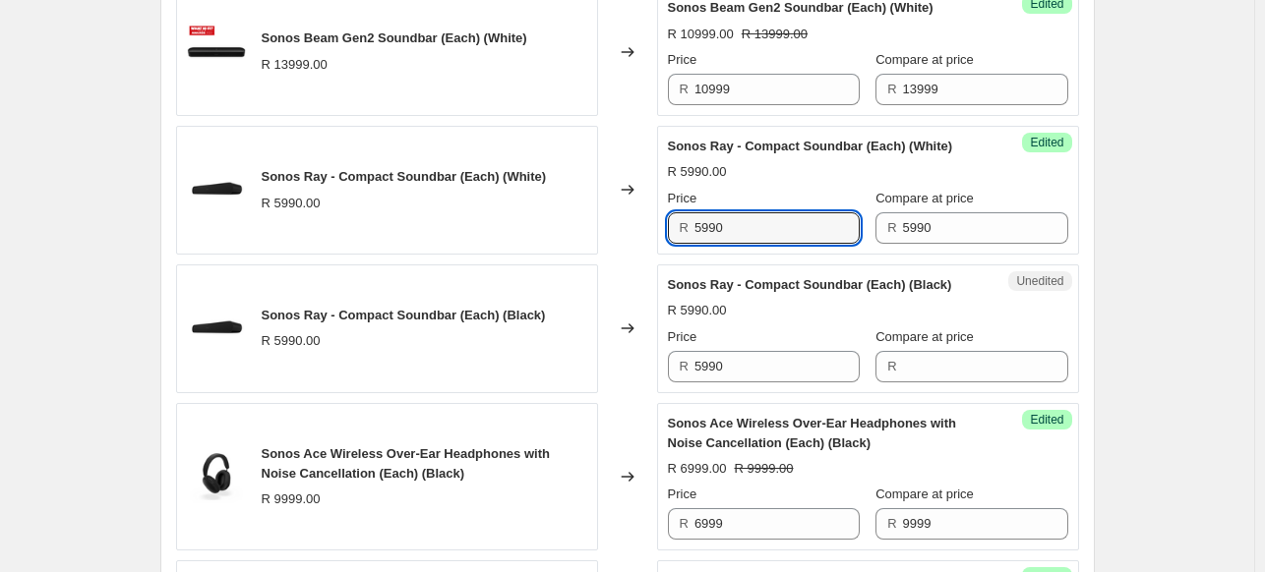
drag, startPoint x: 782, startPoint y: 229, endPoint x: 571, endPoint y: 221, distance: 210.6
click at [571, 221] on div "Sonos Ray - Compact Soundbar (Each) (White) R 5990.00 Changed to Success Edited…" at bounding box center [627, 190] width 903 height 129
type input "4999"
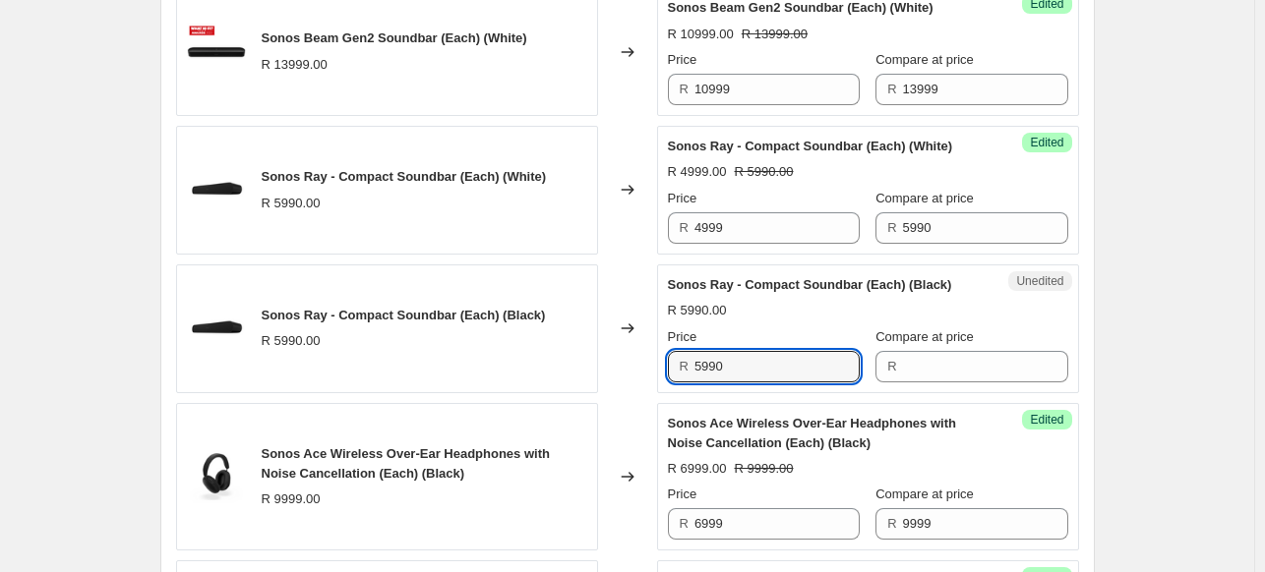
drag, startPoint x: 759, startPoint y: 365, endPoint x: 606, endPoint y: 366, distance: 153.4
click at [606, 366] on div "Sonos Ray - Compact Soundbar (Each) (Black) R 5990.00 Changed to Unedited Sonos…" at bounding box center [627, 329] width 903 height 129
type input "5990"
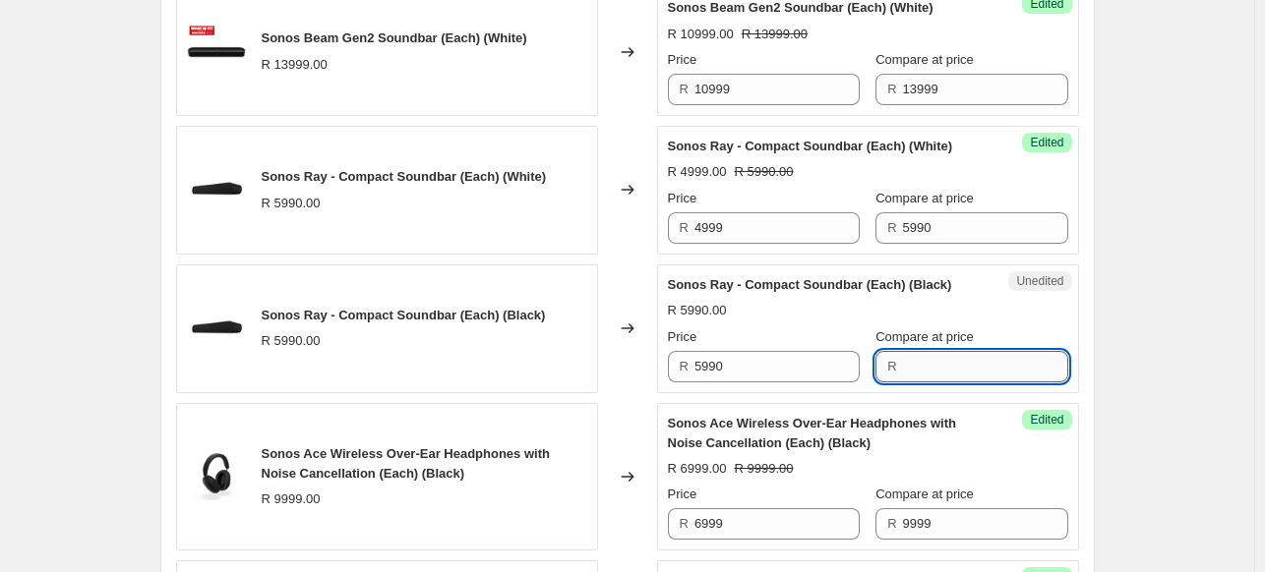
click at [920, 368] on input "Compare at price" at bounding box center [985, 366] width 165 height 31
paste input "5990"
type input "5990"
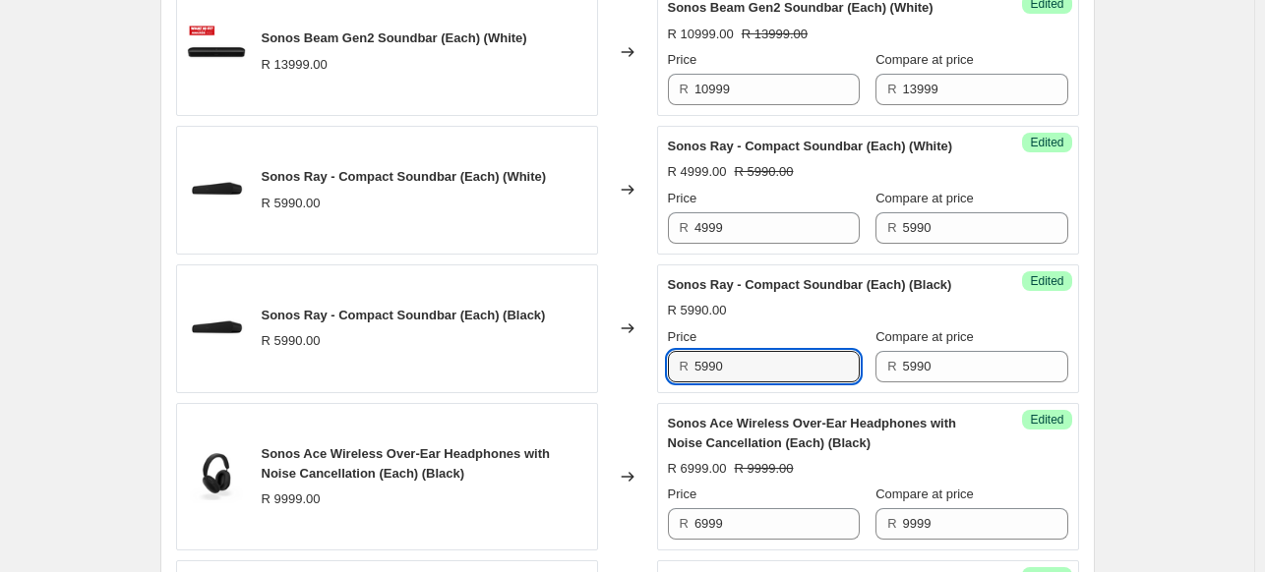
drag, startPoint x: 826, startPoint y: 369, endPoint x: 622, endPoint y: 369, distance: 204.6
click at [622, 369] on div "Sonos Ray - Compact Soundbar (Each) (Black) R 5990.00 Changed to Success Edited…" at bounding box center [627, 329] width 903 height 129
type input "4999"
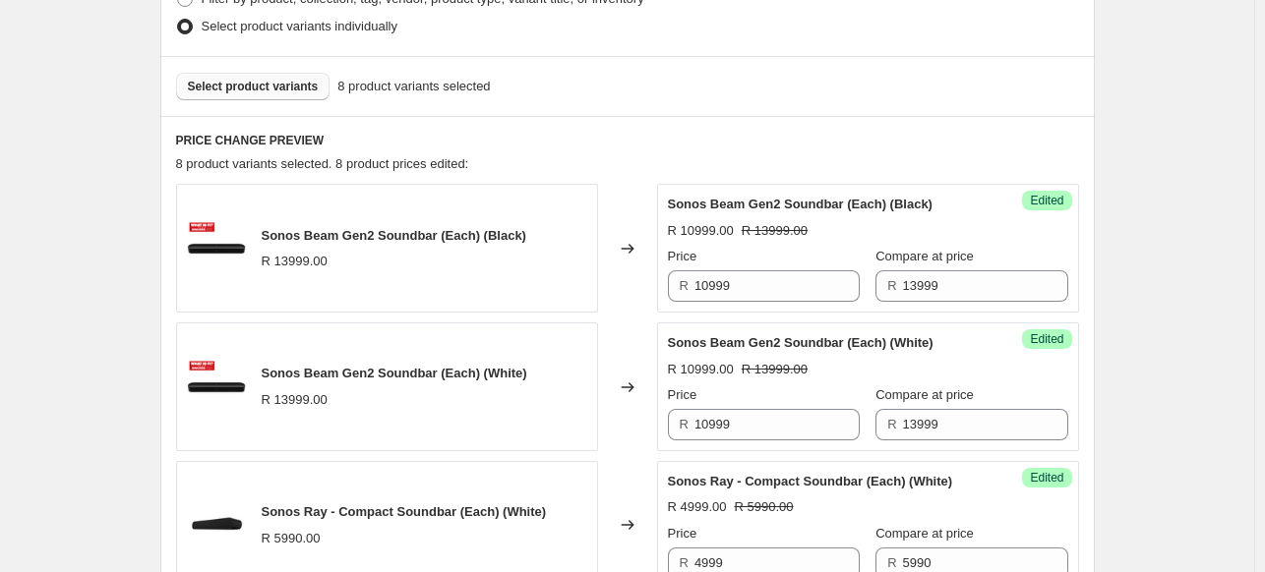
scroll to position [393, 0]
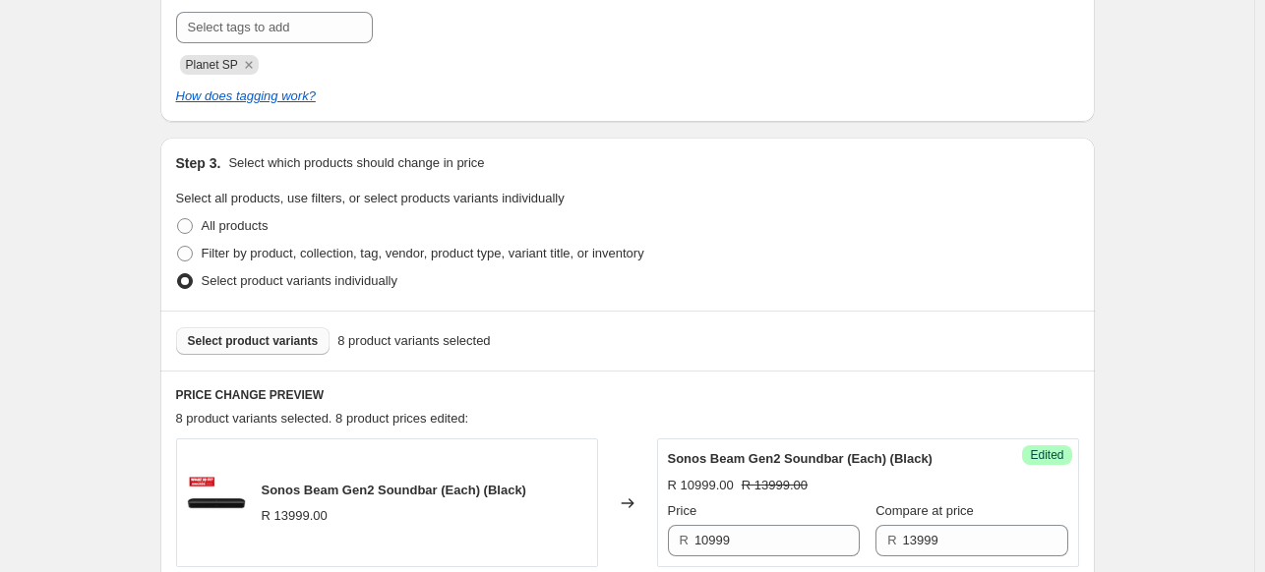
click at [284, 325] on div "Select product variants 8 product variants selected" at bounding box center [627, 341] width 934 height 60
click at [301, 345] on span "Select product variants" at bounding box center [253, 341] width 131 height 16
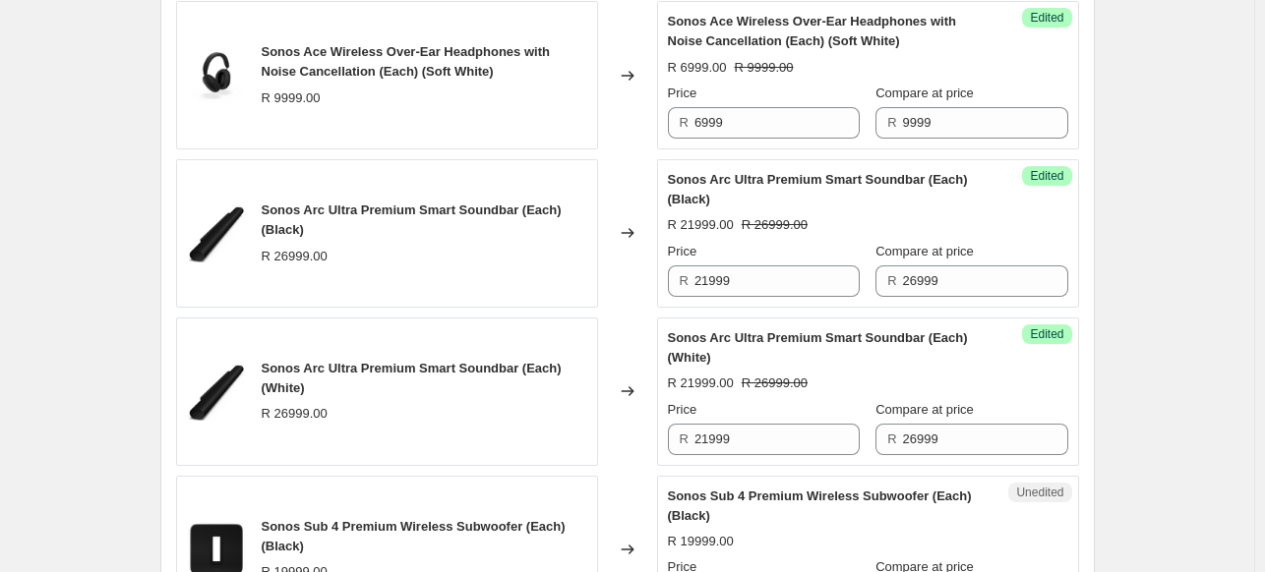
scroll to position [1770, 0]
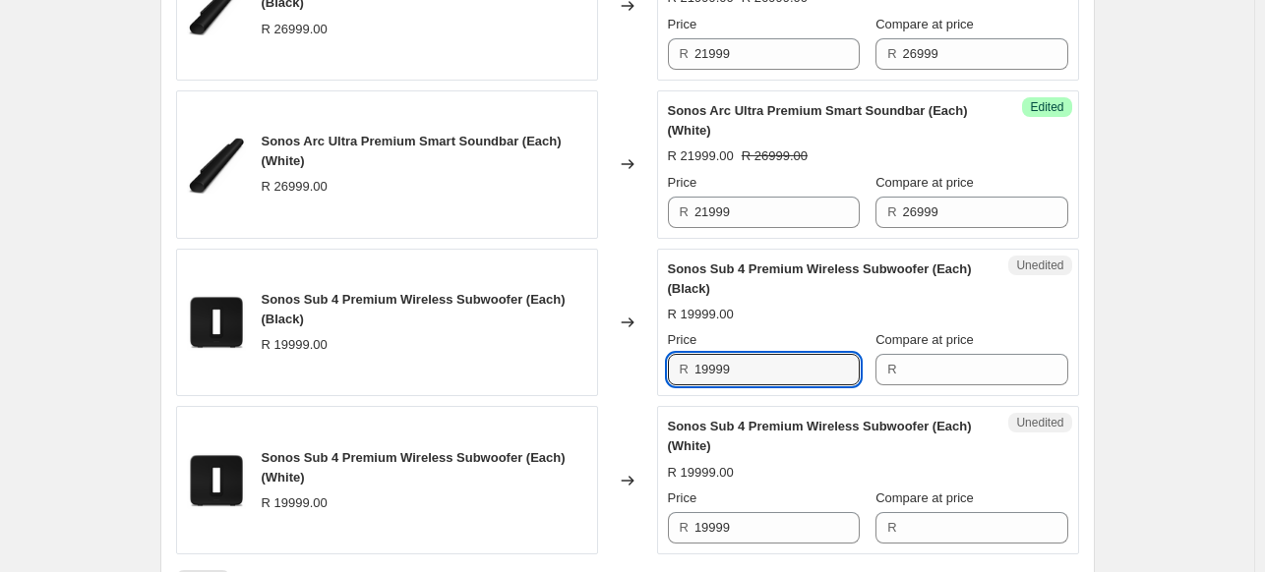
drag, startPoint x: 742, startPoint y: 368, endPoint x: 639, endPoint y: 369, distance: 102.3
click at [639, 369] on div "Sonos Sub 4 Premium Wireless Subwoofer (Each) (Black) R 19999.00 Changed to Une…" at bounding box center [627, 323] width 903 height 148
type input "19999"
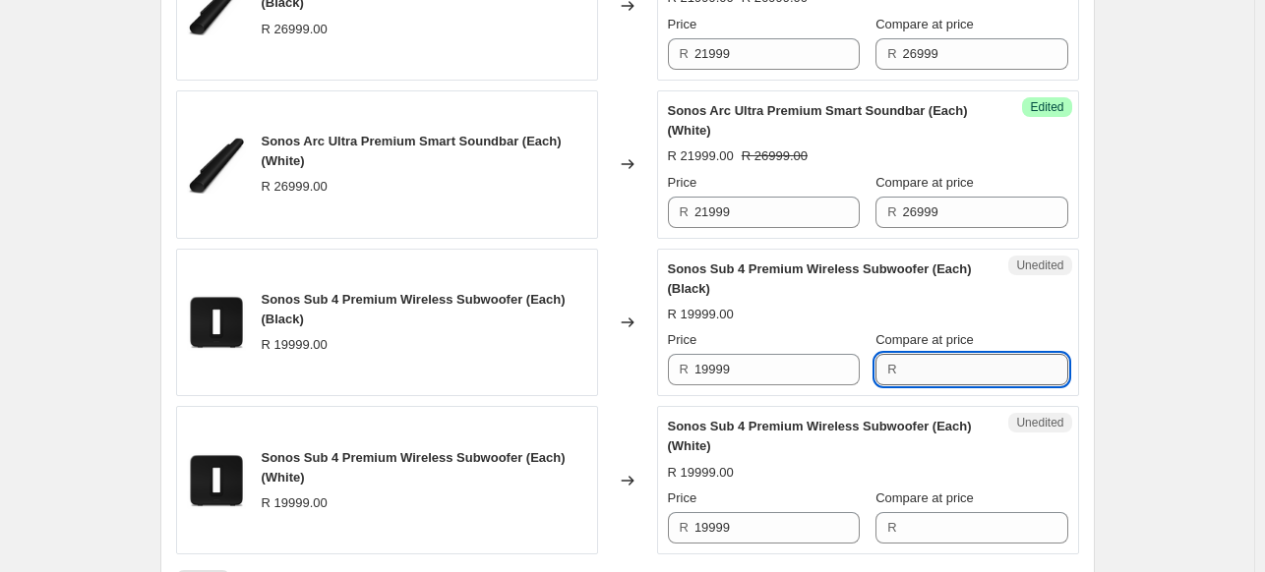
click at [949, 361] on input "Compare at price" at bounding box center [985, 369] width 165 height 31
paste input "19999"
type input "19999"
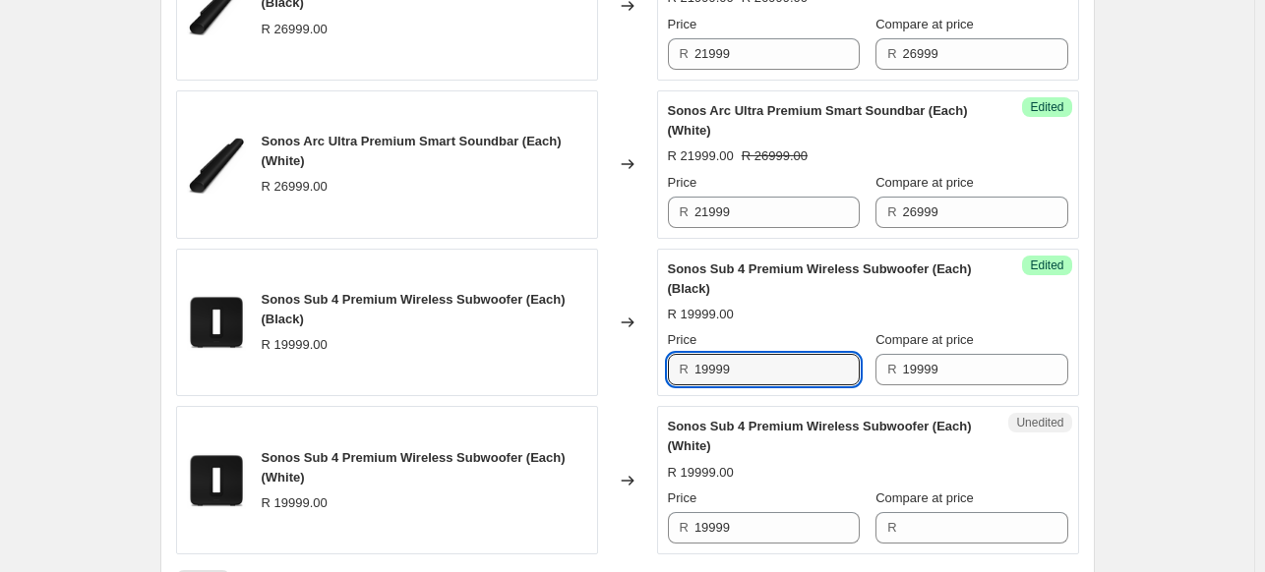
drag, startPoint x: 791, startPoint y: 364, endPoint x: 591, endPoint y: 371, distance: 199.8
click at [591, 371] on div "Sonos Sub 4 Premium Wireless Subwoofer (Each) (Black) R 19999.00 Changed to Suc…" at bounding box center [627, 323] width 903 height 148
type input "16999"
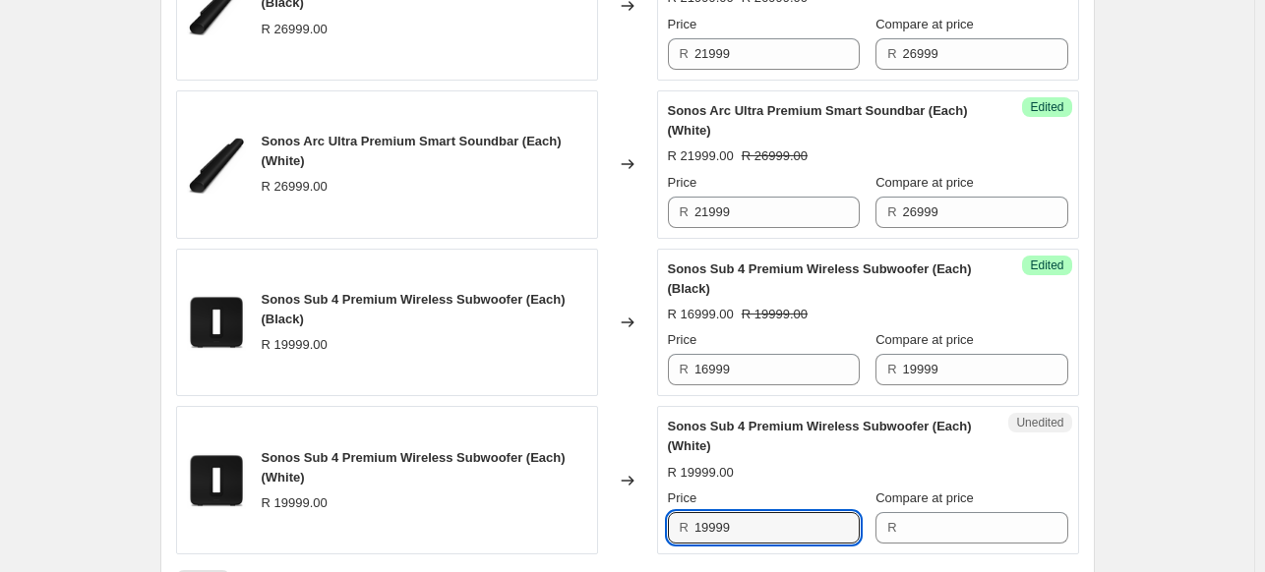
drag, startPoint x: 741, startPoint y: 517, endPoint x: 622, endPoint y: 524, distance: 119.2
click at [622, 524] on div "Sonos Sub 4 Premium Wireless Subwoofer (Each) (White) R 19999.00 Changed to Une…" at bounding box center [627, 480] width 903 height 148
type input "19999"
click at [920, 513] on input "Compare at price" at bounding box center [985, 527] width 165 height 31
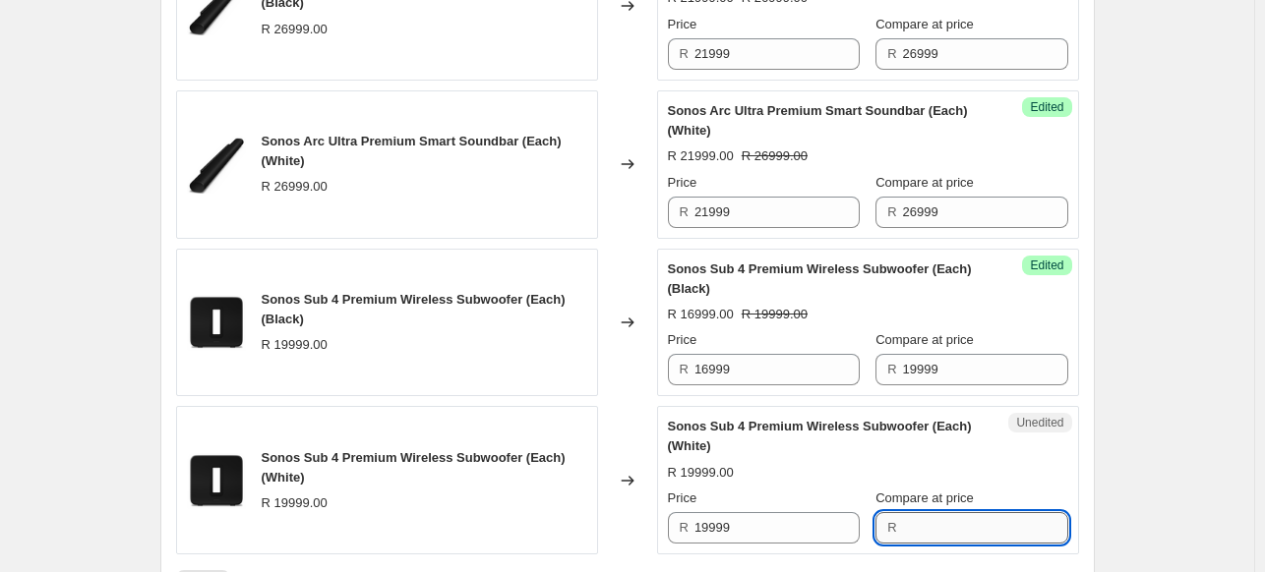
paste input "19999"
type input "19999"
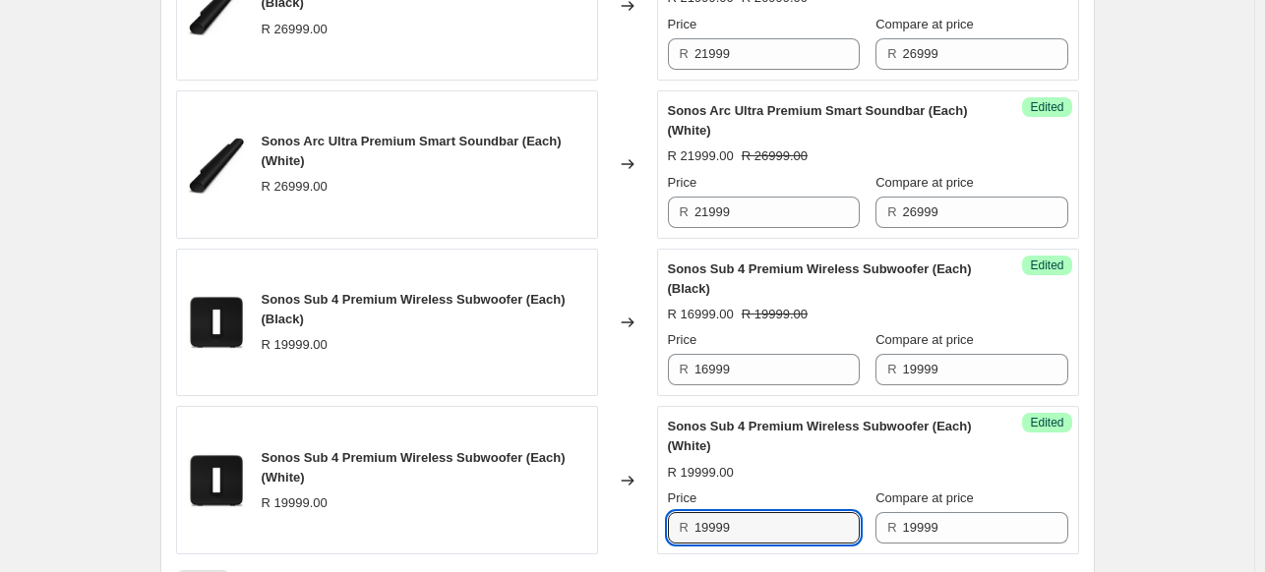
drag, startPoint x: 781, startPoint y: 513, endPoint x: 641, endPoint y: 508, distance: 139.7
click at [641, 508] on div "Sonos Sub 4 Premium Wireless Subwoofer (Each) (White) R 19999.00 Changed to Suc…" at bounding box center [627, 480] width 903 height 148
type input "16999"
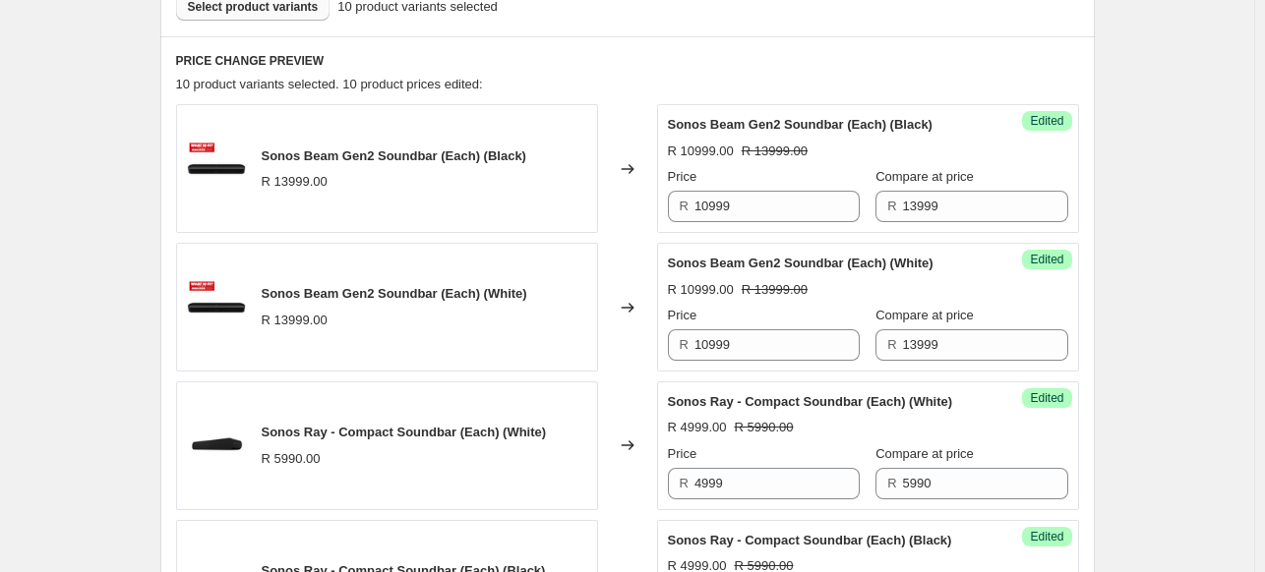
scroll to position [492, 0]
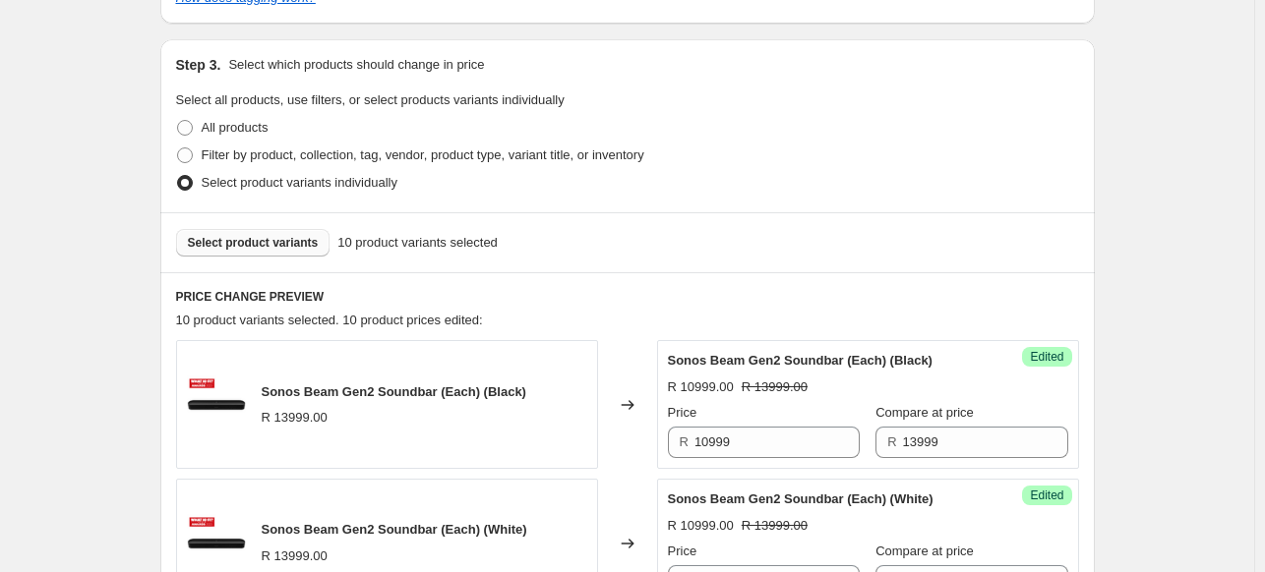
click at [315, 258] on div "Select product variants 10 product variants selected" at bounding box center [627, 242] width 934 height 60
click at [299, 251] on button "Select product variants" at bounding box center [253, 243] width 154 height 28
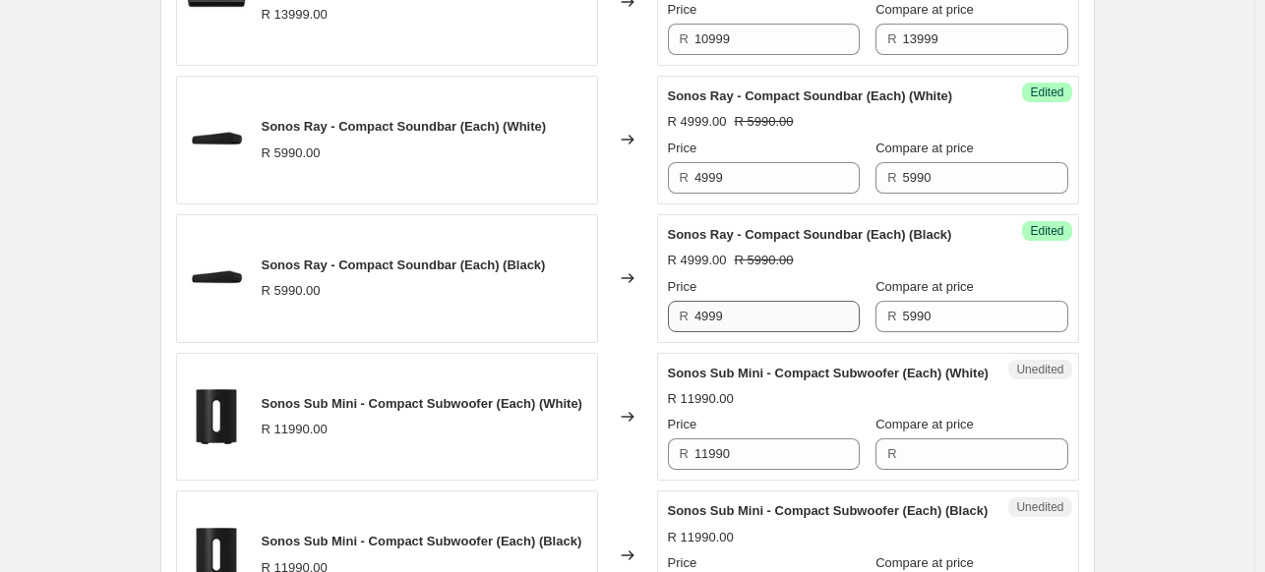
scroll to position [1180, 0]
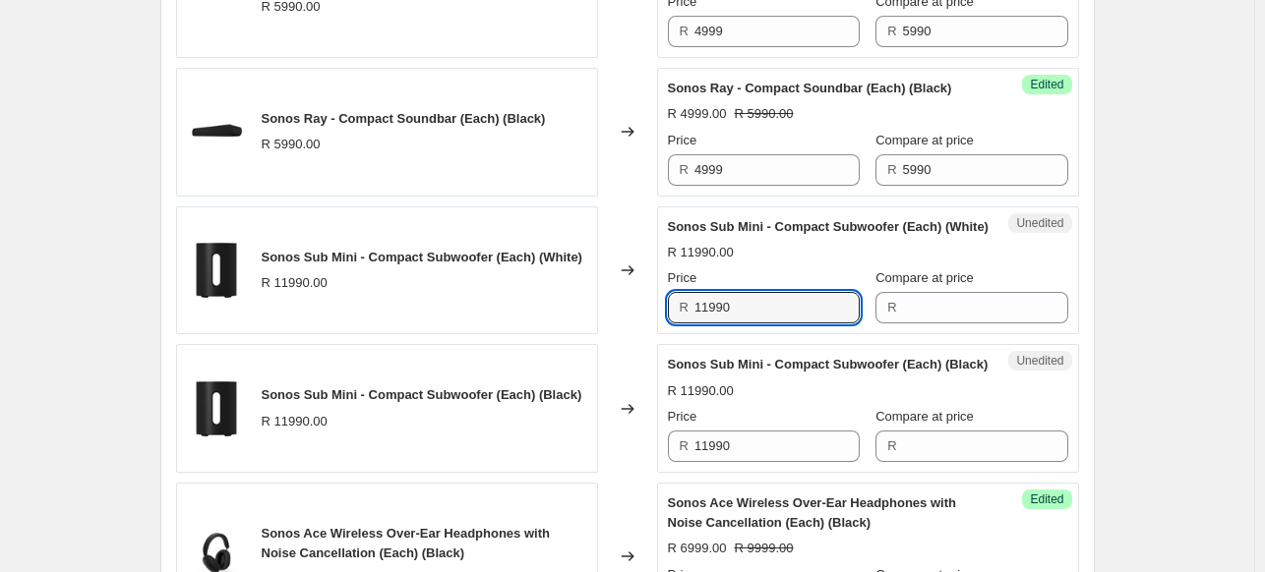
drag, startPoint x: 781, startPoint y: 328, endPoint x: 660, endPoint y: 330, distance: 121.0
click at [660, 330] on div "Sonos Sub Mini - Compact Subwoofer (Each) (White) R 11990.00 Changed to Unedite…" at bounding box center [627, 271] width 903 height 129
type input "11990"
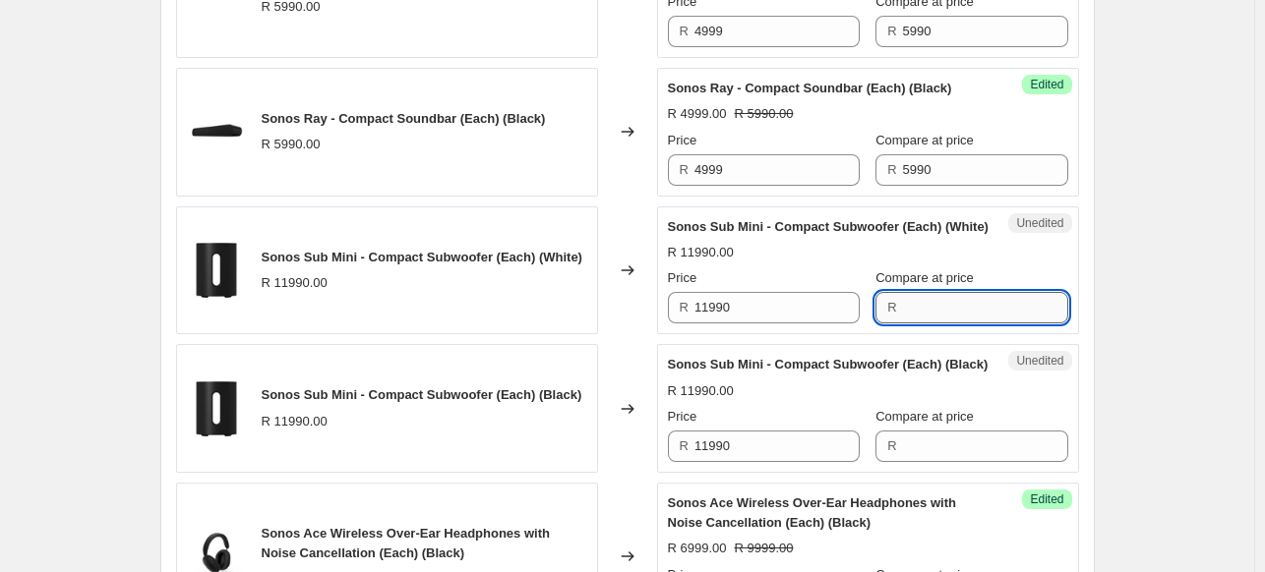
click at [988, 324] on input "Compare at price" at bounding box center [985, 307] width 165 height 31
paste input "11990"
type input "11990"
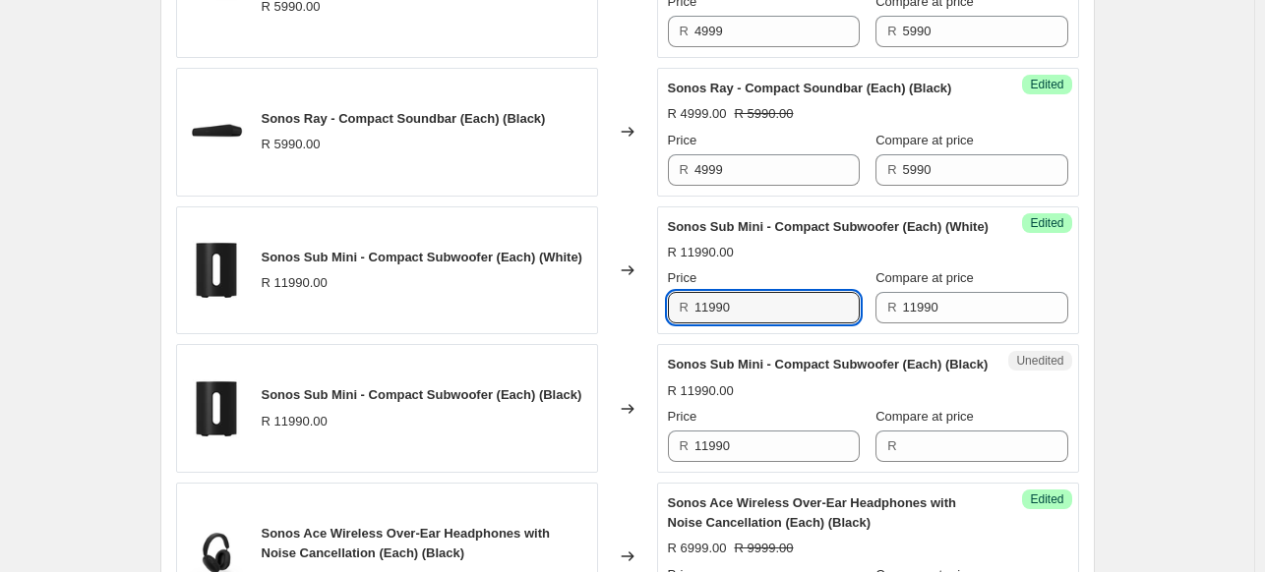
drag, startPoint x: 776, startPoint y: 326, endPoint x: 633, endPoint y: 312, distance: 143.3
click at [633, 312] on div "Sonos Sub Mini - Compact Subwoofer (Each) (White) R 11990.00 Changed to Success…" at bounding box center [627, 271] width 903 height 129
type input "9999"
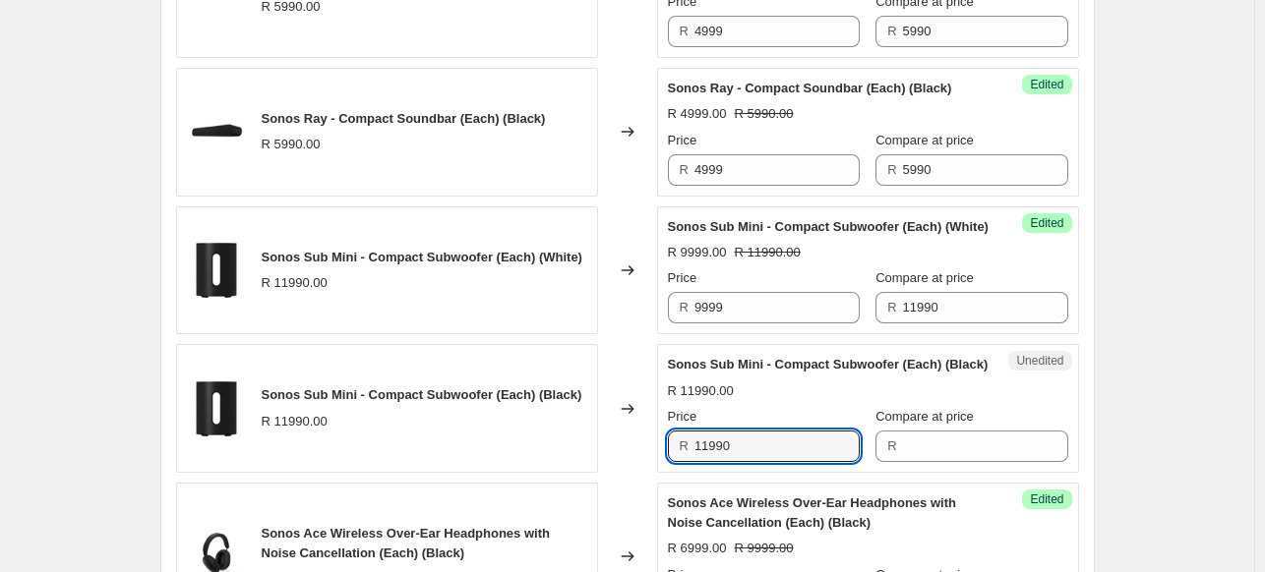
drag, startPoint x: 760, startPoint y: 476, endPoint x: 600, endPoint y: 477, distance: 160.3
click at [600, 473] on div "Sonos Sub Mini - Compact Subwoofer (Each) (Black) R 11990.00 Changed to Unedite…" at bounding box center [627, 408] width 903 height 129
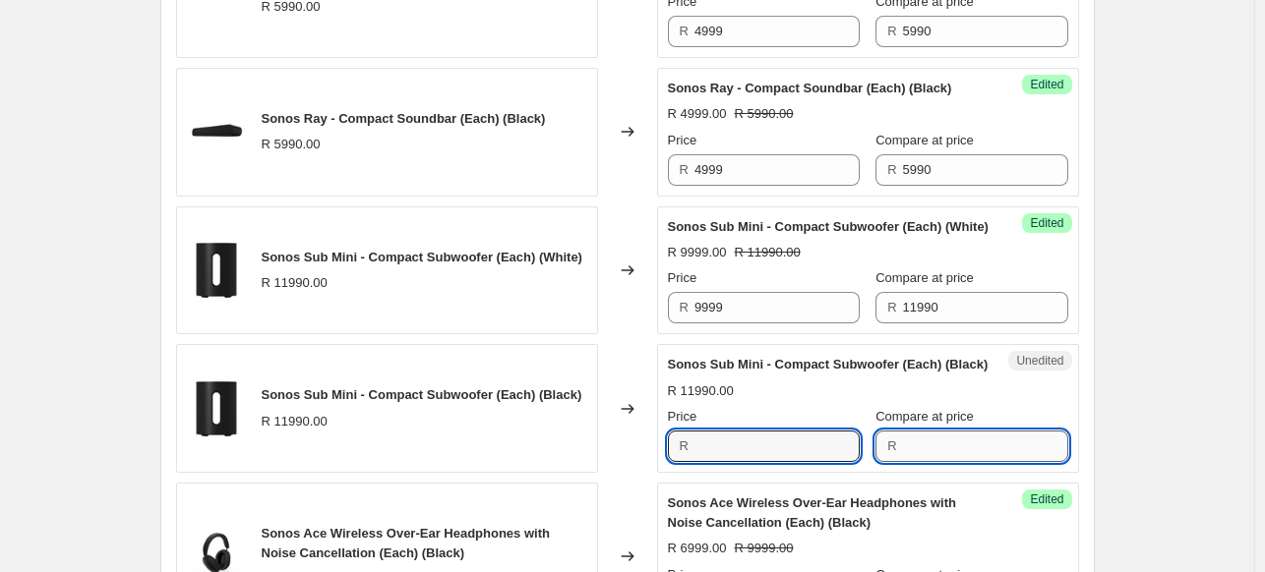
type input "11990"
click at [920, 462] on input "Compare at price" at bounding box center [985, 446] width 165 height 31
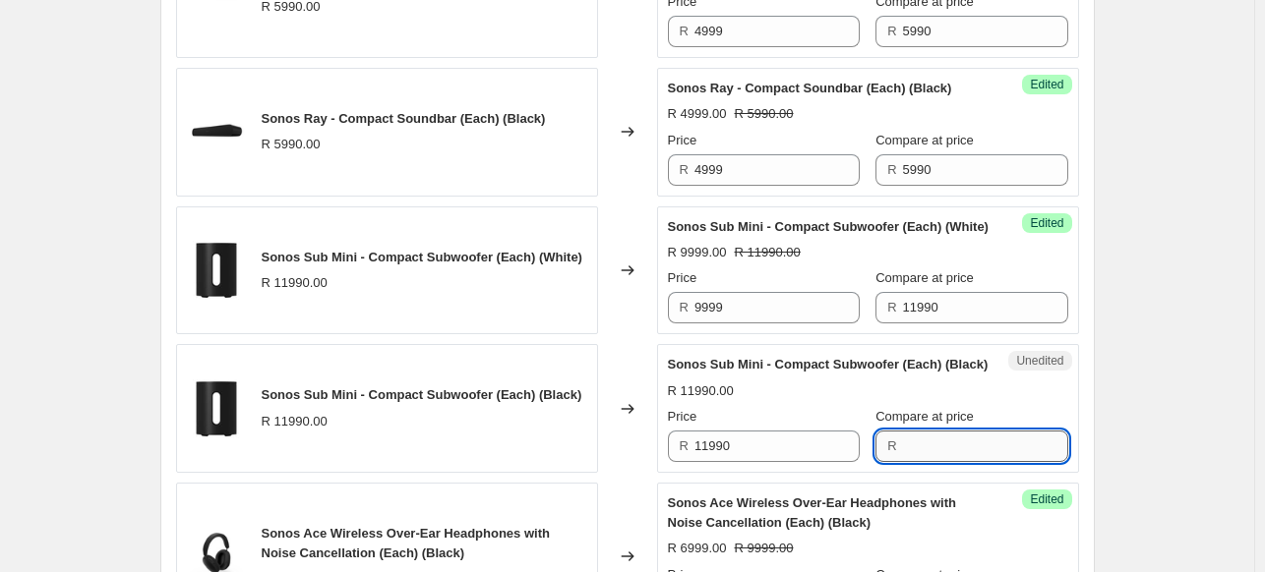
paste input "11990"
type input "11990"
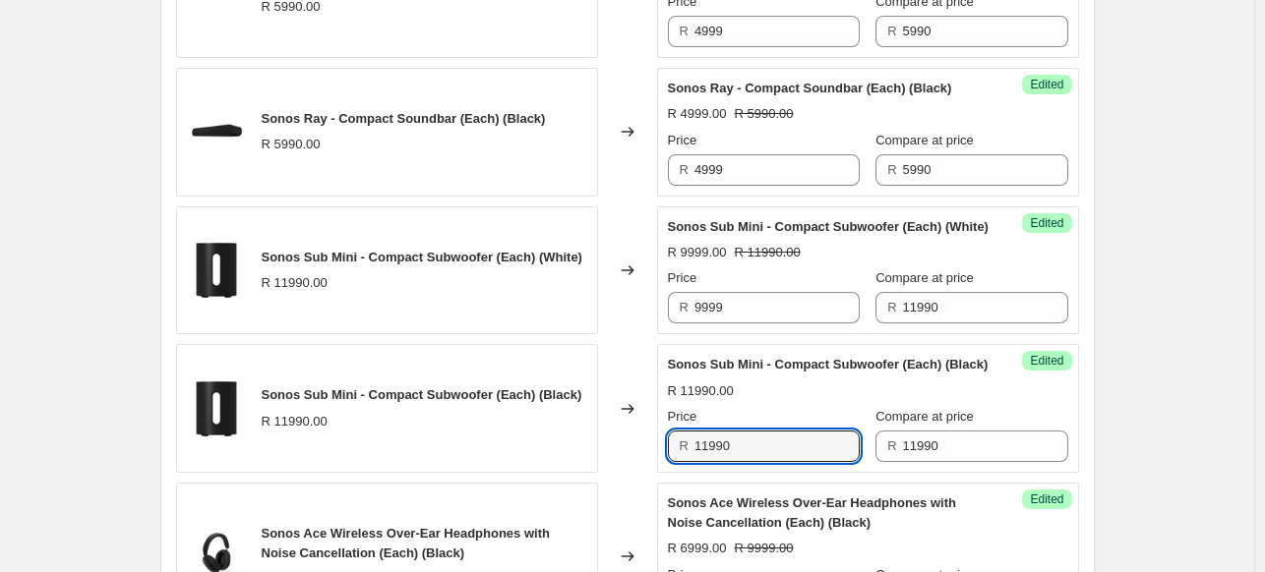
drag, startPoint x: 720, startPoint y: 485, endPoint x: 625, endPoint y: 486, distance: 94.4
click at [625, 473] on div "Sonos Sub Mini - Compact Subwoofer (Each) (Black) R 11990.00 Changed to Success…" at bounding box center [627, 408] width 903 height 129
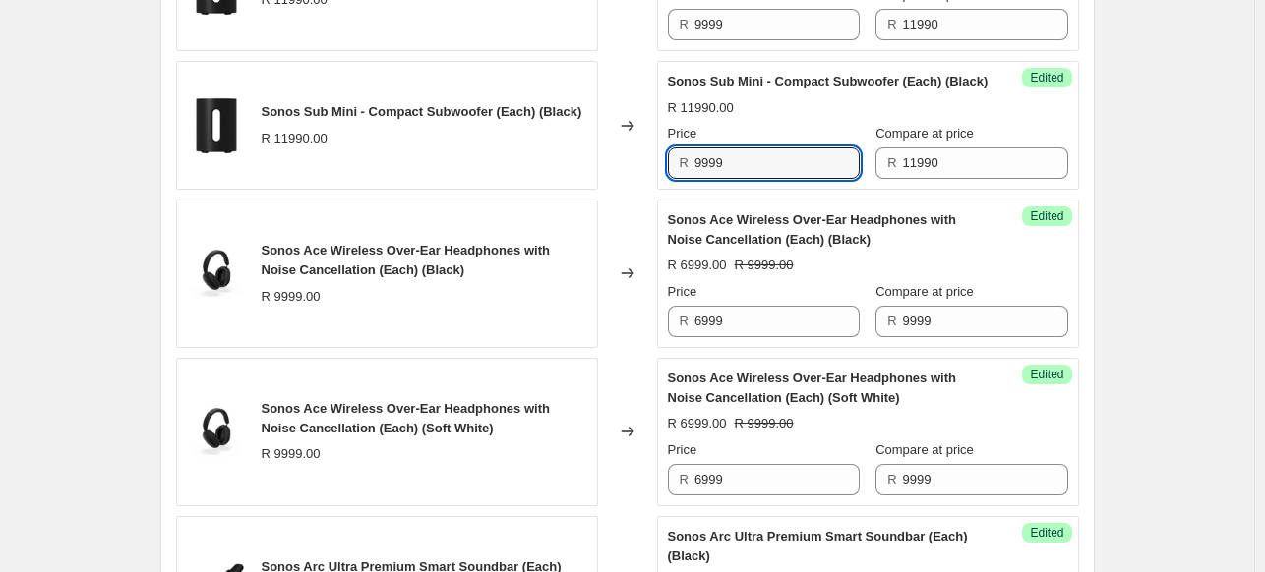
scroll to position [1475, 0]
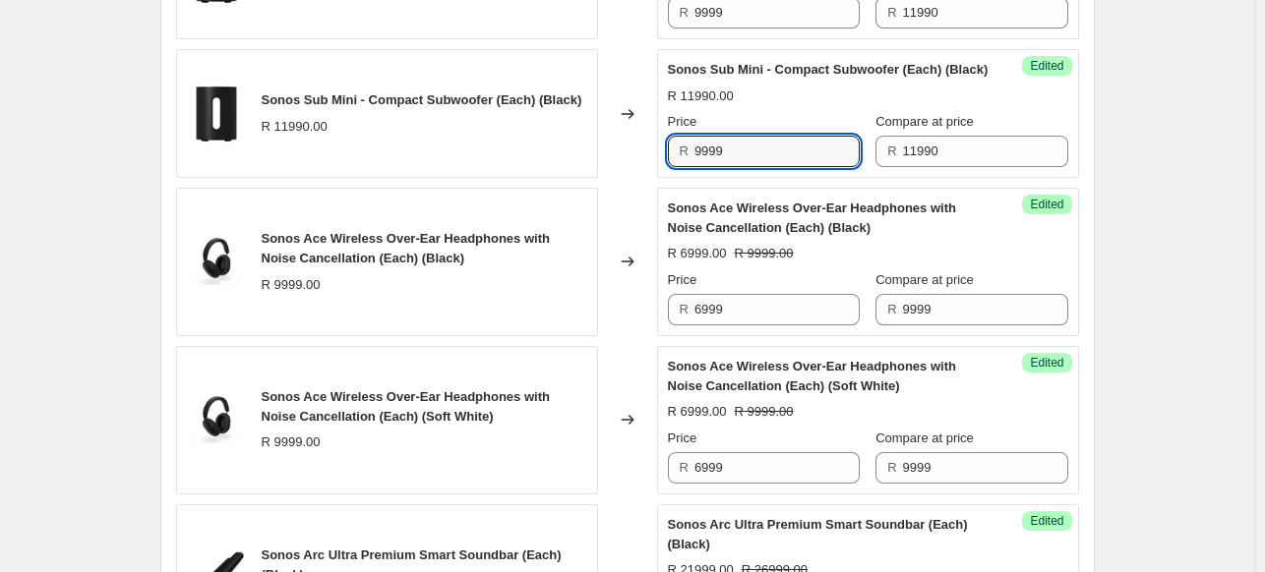
type input "9999"
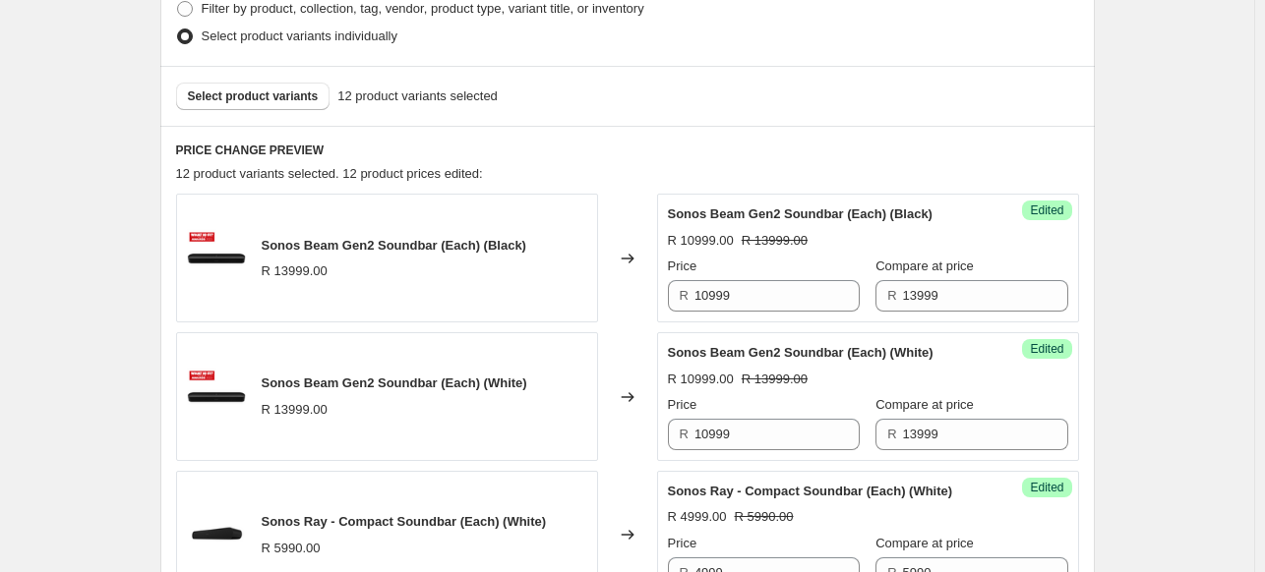
scroll to position [492, 0]
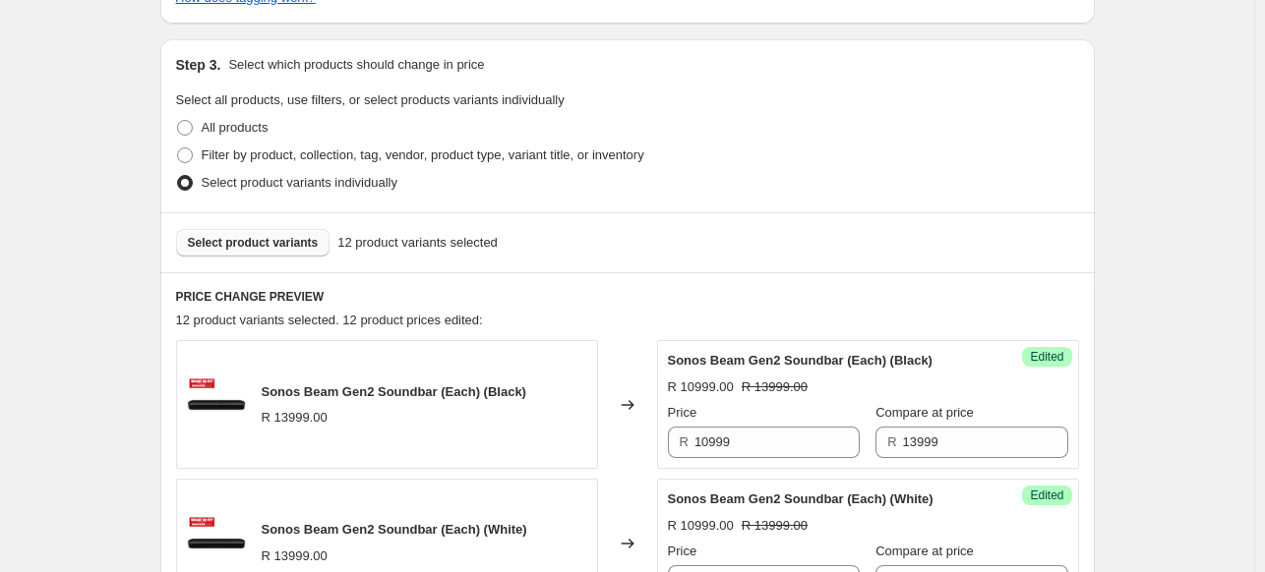
click at [261, 247] on span "Select product variants" at bounding box center [253, 243] width 131 height 16
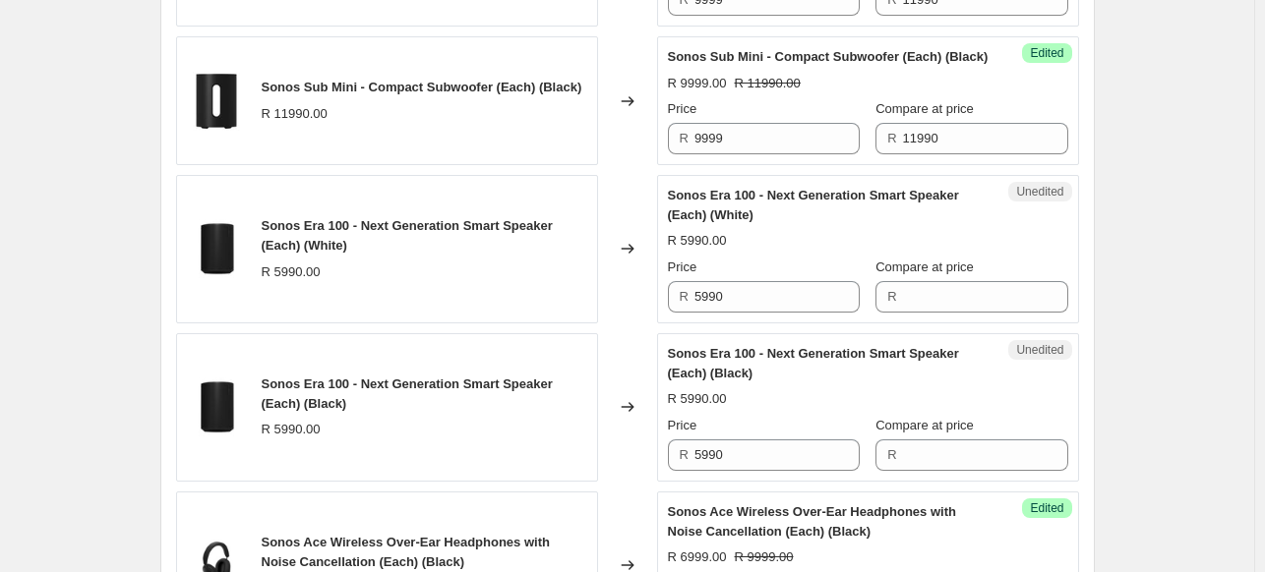
scroll to position [1573, 0]
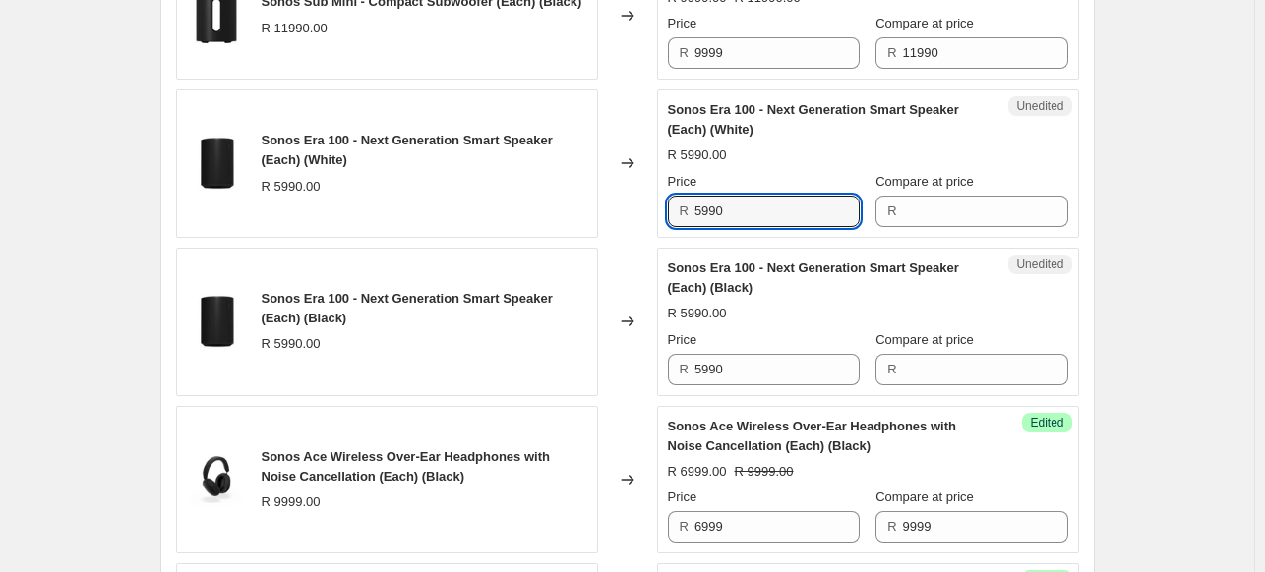
drag, startPoint x: 775, startPoint y: 242, endPoint x: 584, endPoint y: 243, distance: 190.8
click at [584, 238] on div "Sonos Era 100 - Next Generation Smart Speaker (Each) (White) R 5990.00 Changed …" at bounding box center [627, 163] width 903 height 148
type input "5990"
click at [980, 227] on input "Compare at price" at bounding box center [985, 211] width 165 height 31
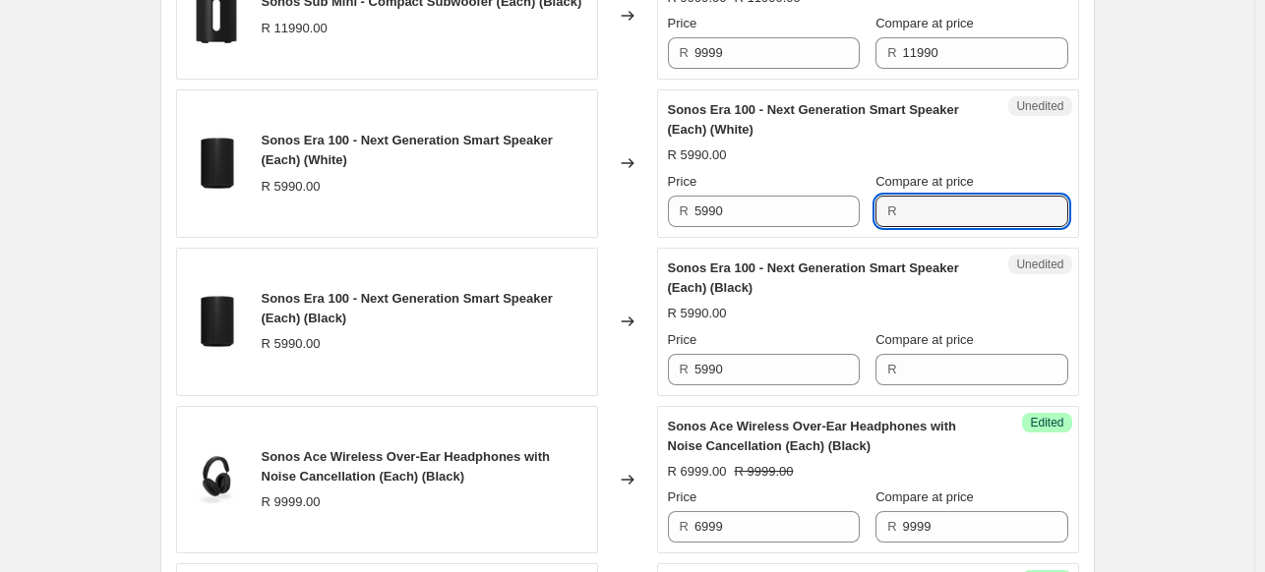
paste input "5990"
type input "5990"
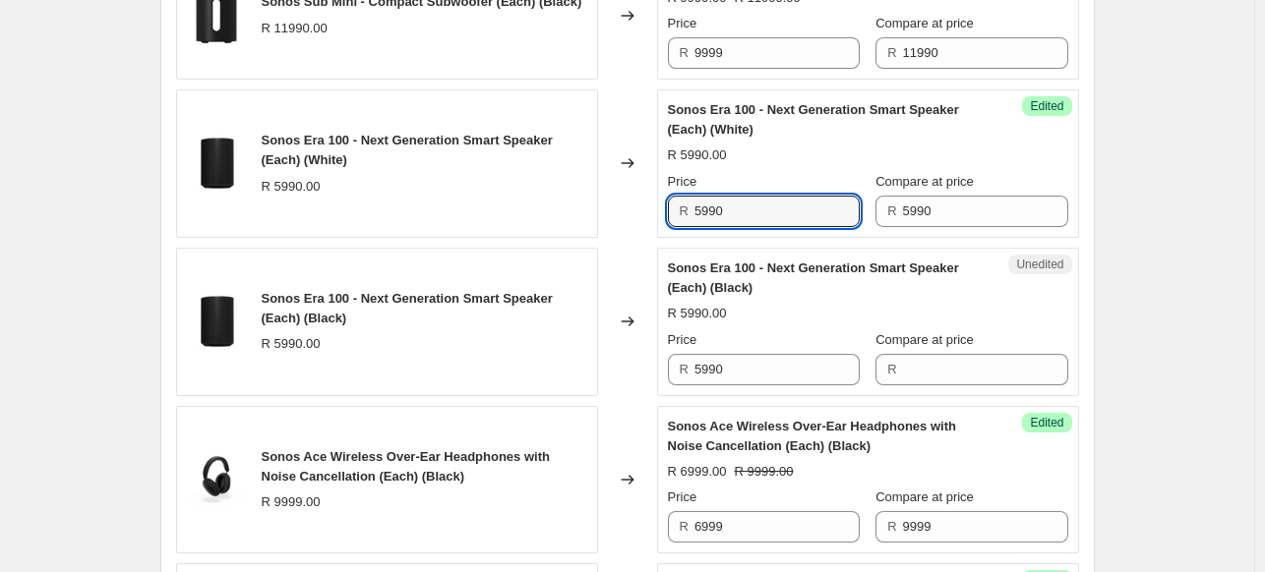
drag, startPoint x: 793, startPoint y: 243, endPoint x: 596, endPoint y: 239, distance: 196.7
click at [596, 238] on div "Sonos Era 100 - Next Generation Smart Speaker (Each) (White) R 5990.00 Changed …" at bounding box center [627, 163] width 903 height 148
type input "4999"
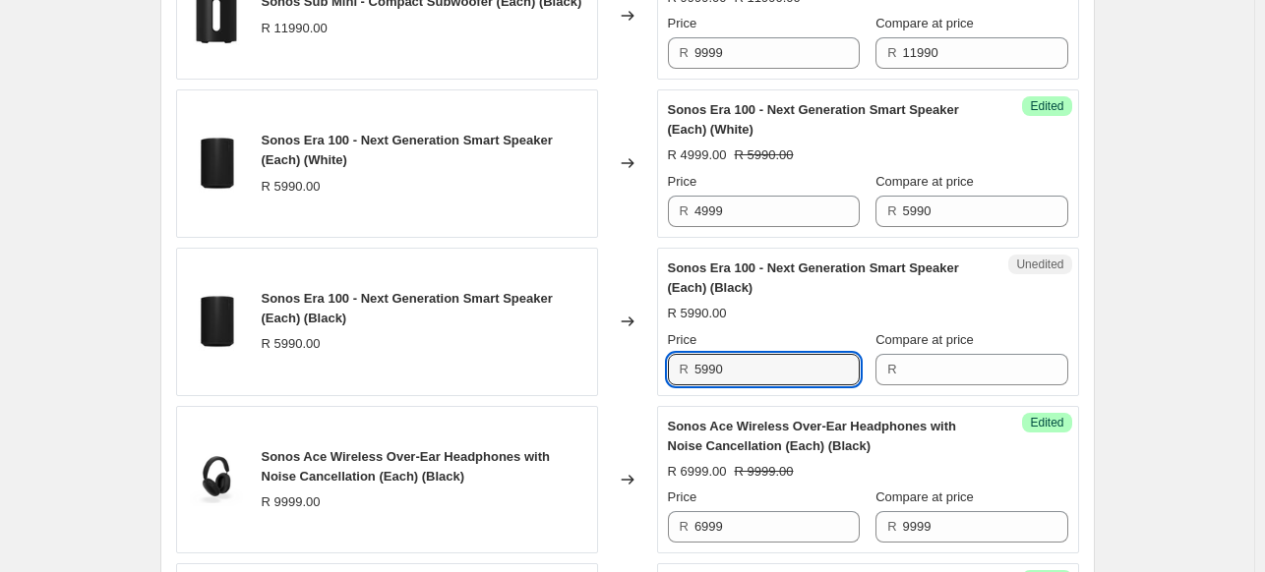
drag, startPoint x: 736, startPoint y: 408, endPoint x: 605, endPoint y: 399, distance: 131.1
click at [605, 396] on div "Sonos Era 100 - Next Generation Smart Speaker (Each) (Black) R 5990.00 Changed …" at bounding box center [627, 322] width 903 height 148
type input "5990"
click at [903, 386] on input "Compare at price" at bounding box center [985, 369] width 165 height 31
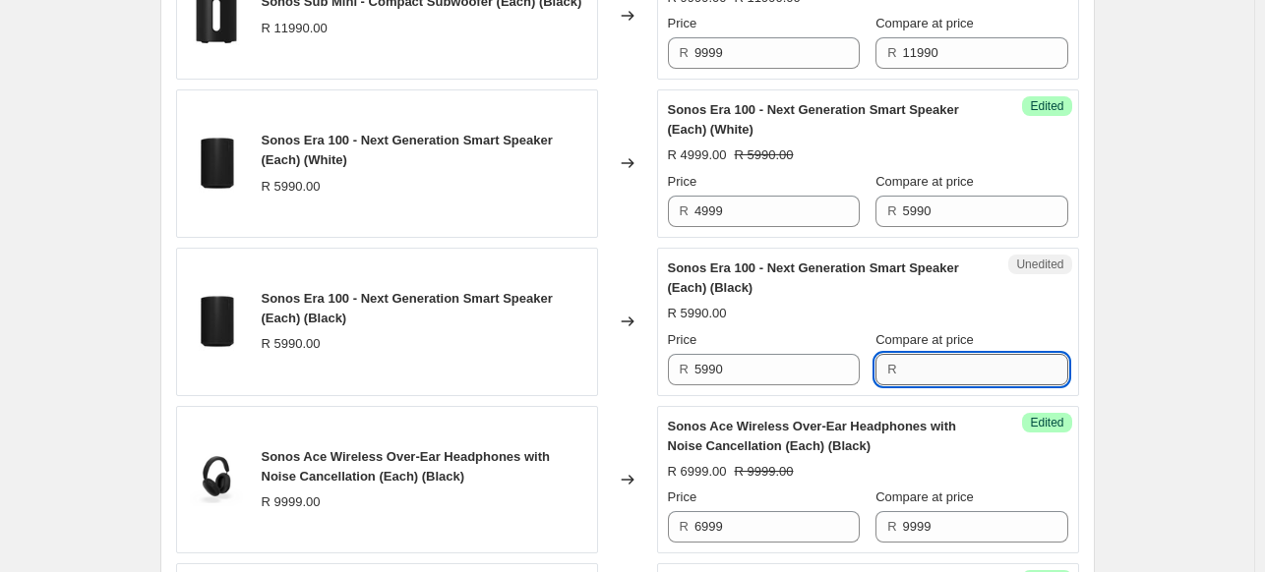
paste input "5990"
type input "5990"
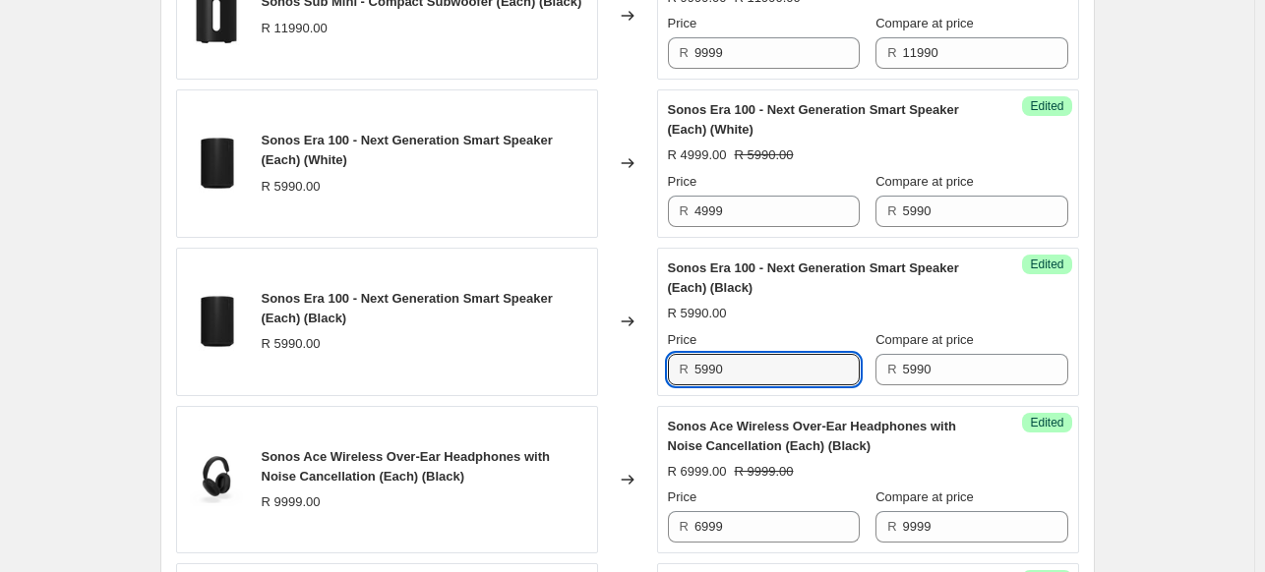
drag, startPoint x: 775, startPoint y: 405, endPoint x: 653, endPoint y: 397, distance: 122.2
click at [653, 396] on div "Sonos Era 100 - Next Generation Smart Speaker (Each) (Black) R 5990.00 Changed …" at bounding box center [627, 322] width 903 height 148
type input "4999"
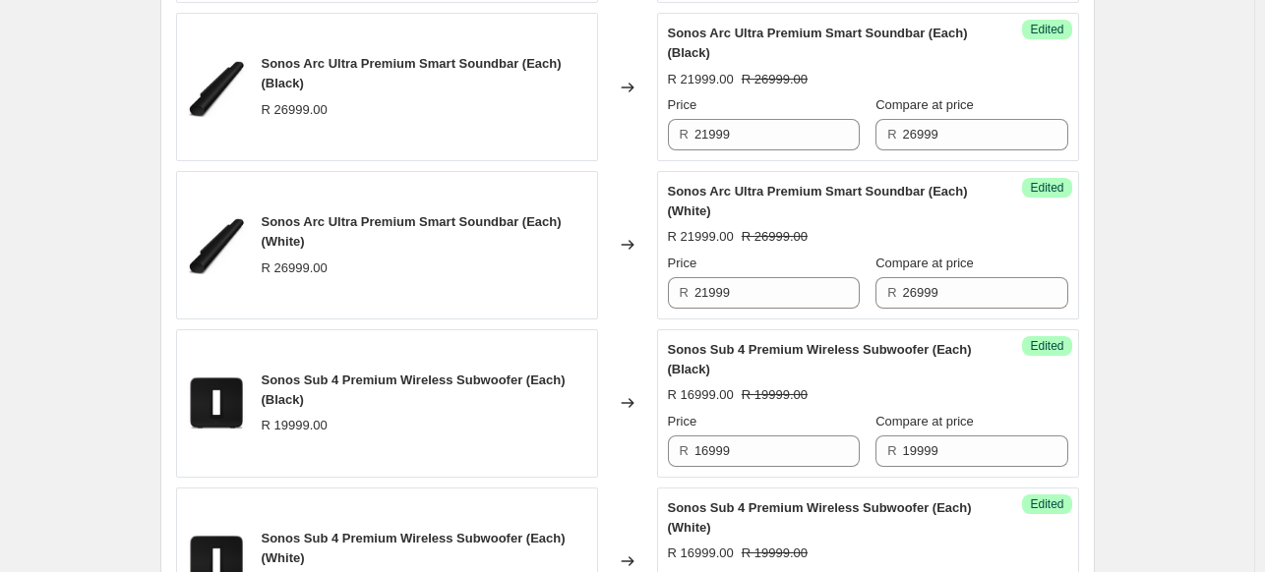
scroll to position [2655, 0]
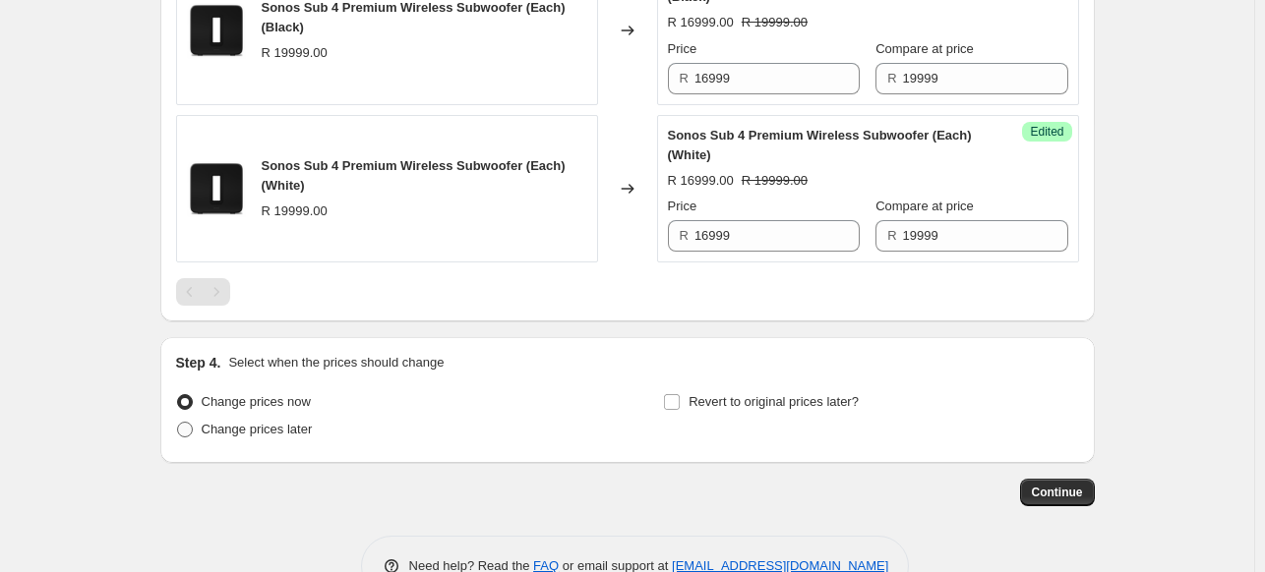
click at [259, 437] on span "Change prices later" at bounding box center [257, 429] width 111 height 15
click at [178, 423] on input "Change prices later" at bounding box center [177, 422] width 1 height 1
radio input "true"
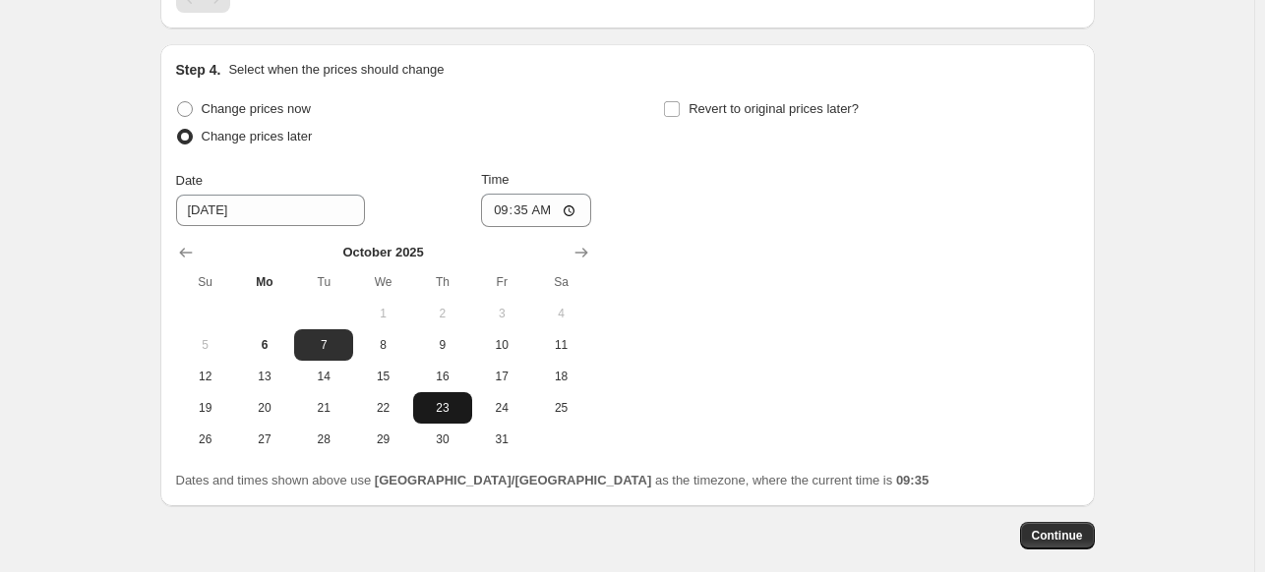
scroll to position [2950, 0]
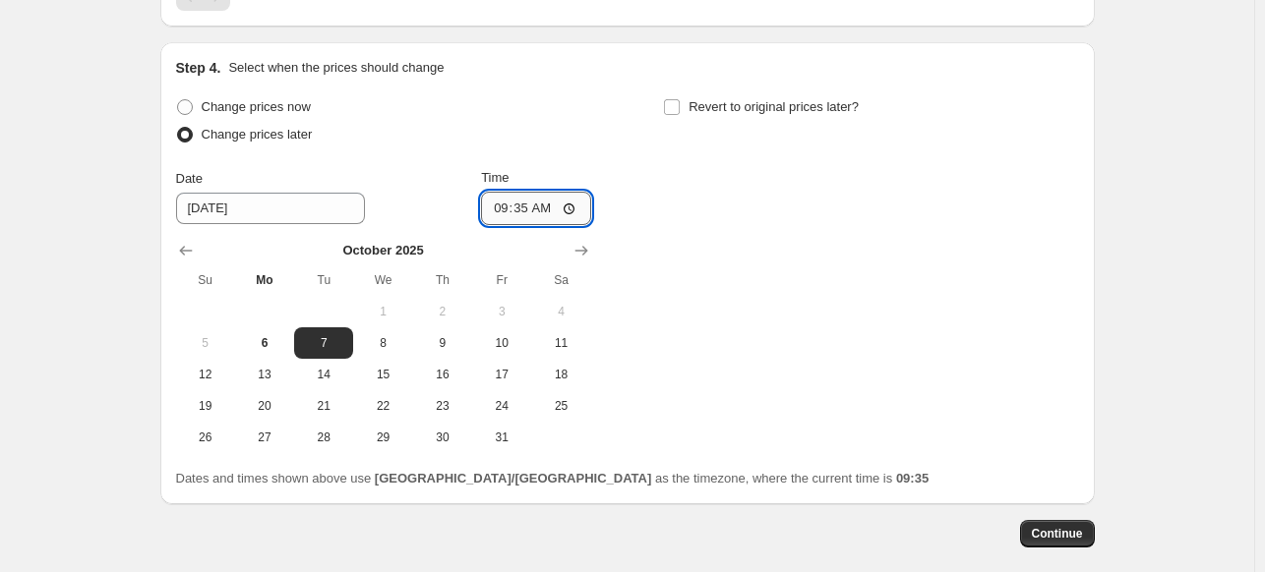
click at [527, 225] on input "09:35" at bounding box center [536, 208] width 110 height 33
type input "00:00"
click at [677, 115] on input "Revert to original prices later?" at bounding box center [672, 107] width 16 height 16
checkbox input "true"
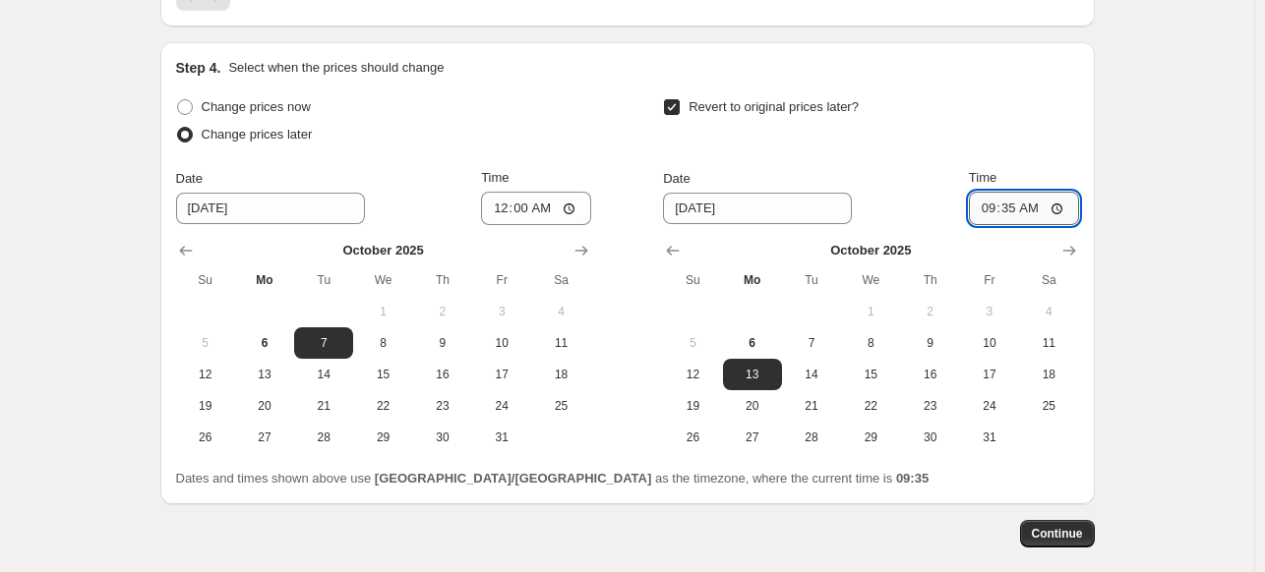
click at [1004, 225] on input "09:35" at bounding box center [1024, 208] width 110 height 33
type input "00:00"
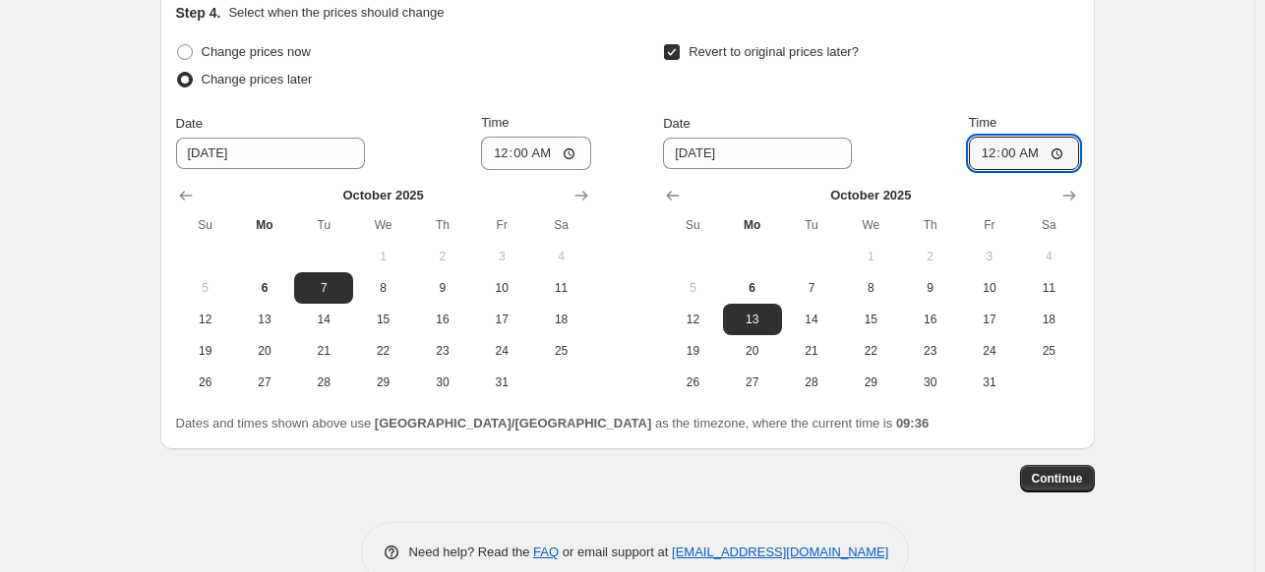
scroll to position [3049, 0]
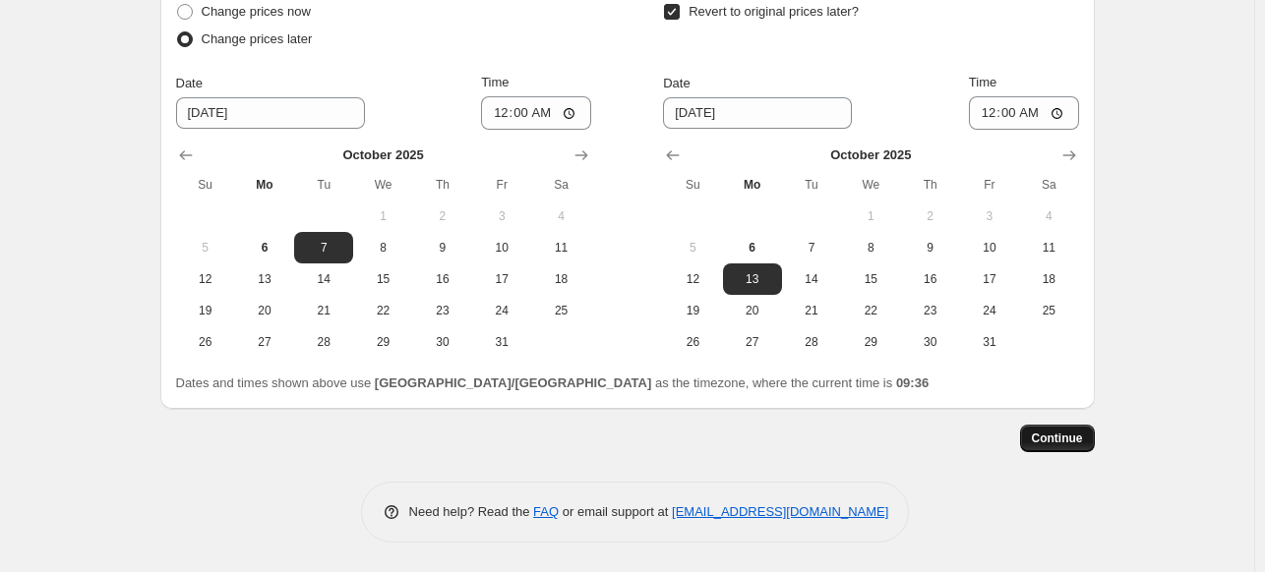
click at [1060, 446] on span "Continue" at bounding box center [1057, 439] width 51 height 16
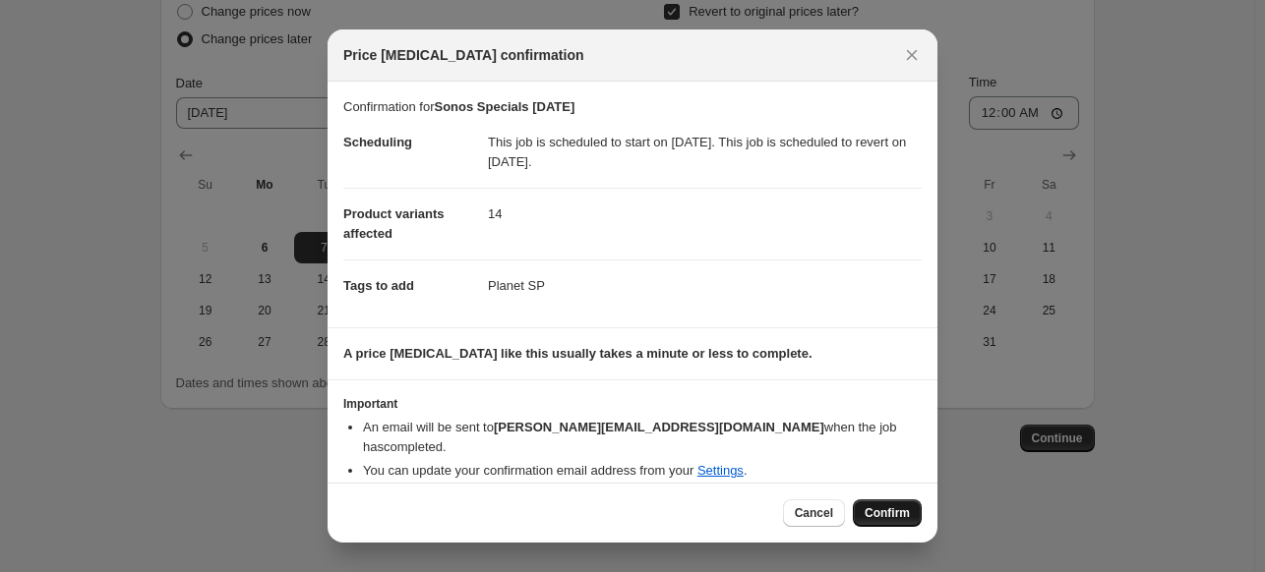
click at [905, 506] on span "Confirm" at bounding box center [886, 513] width 45 height 16
